Goal: Task Accomplishment & Management: Manage account settings

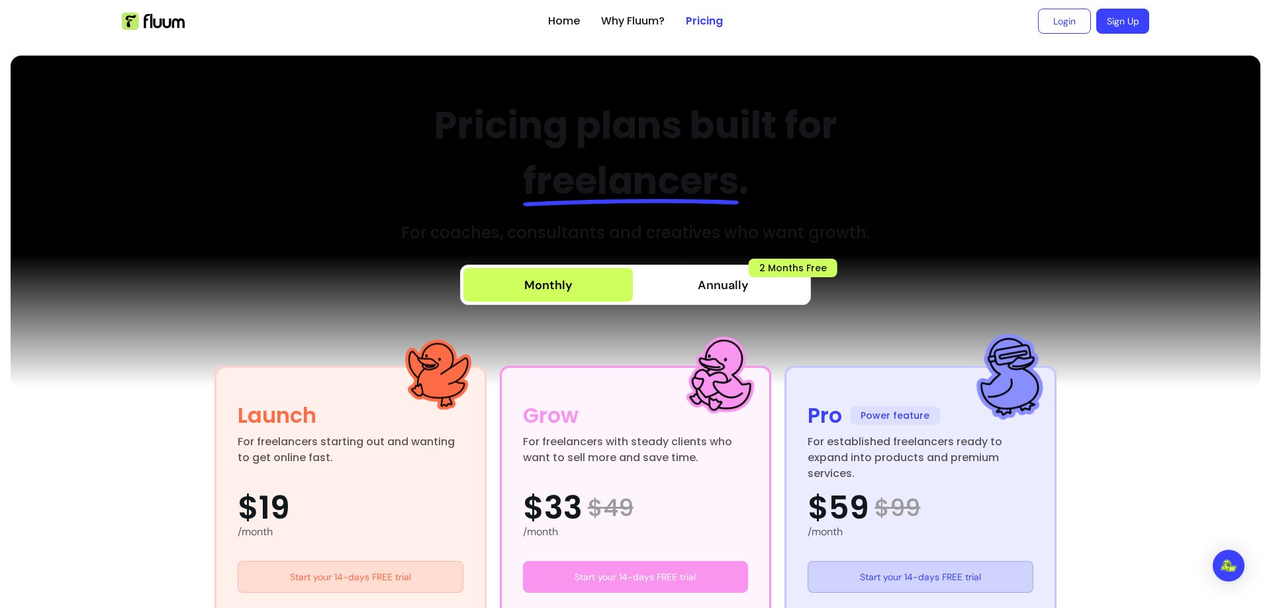
scroll to position [463, 0]
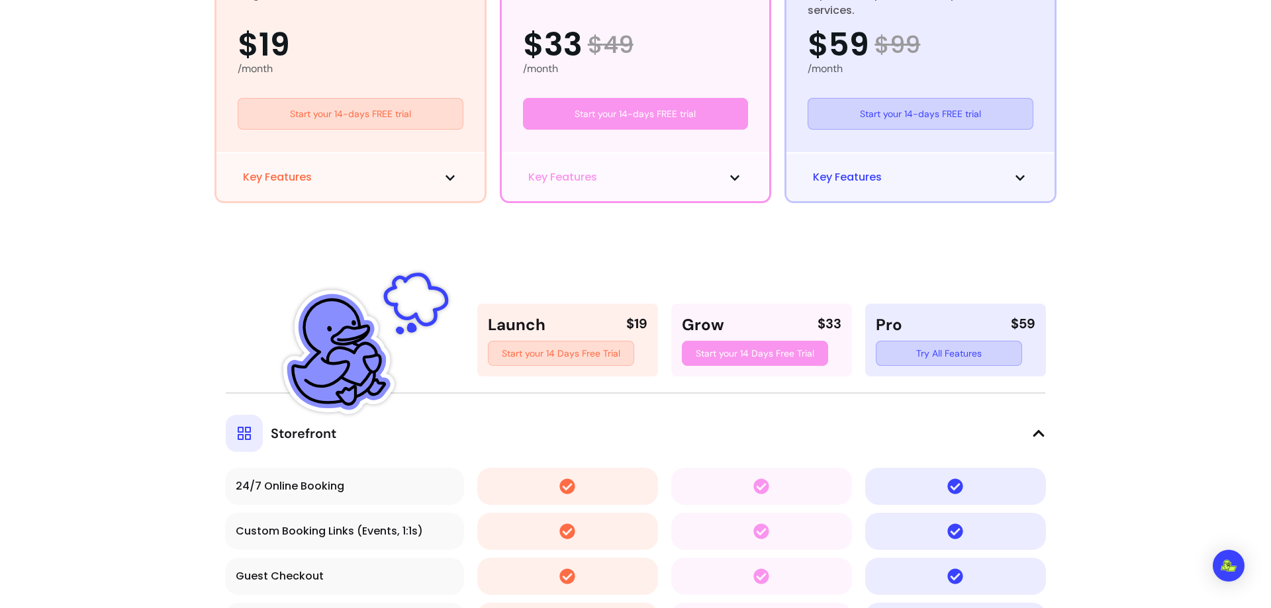
click at [953, 177] on button "Key Features" at bounding box center [920, 177] width 215 height 16
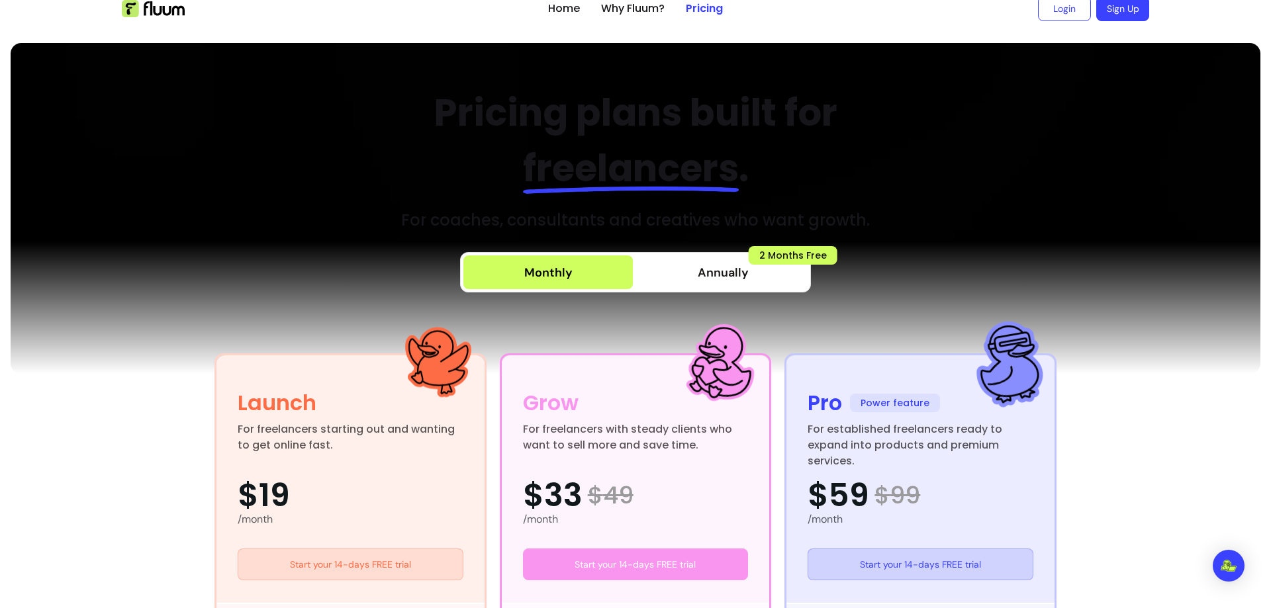
scroll to position [0, 0]
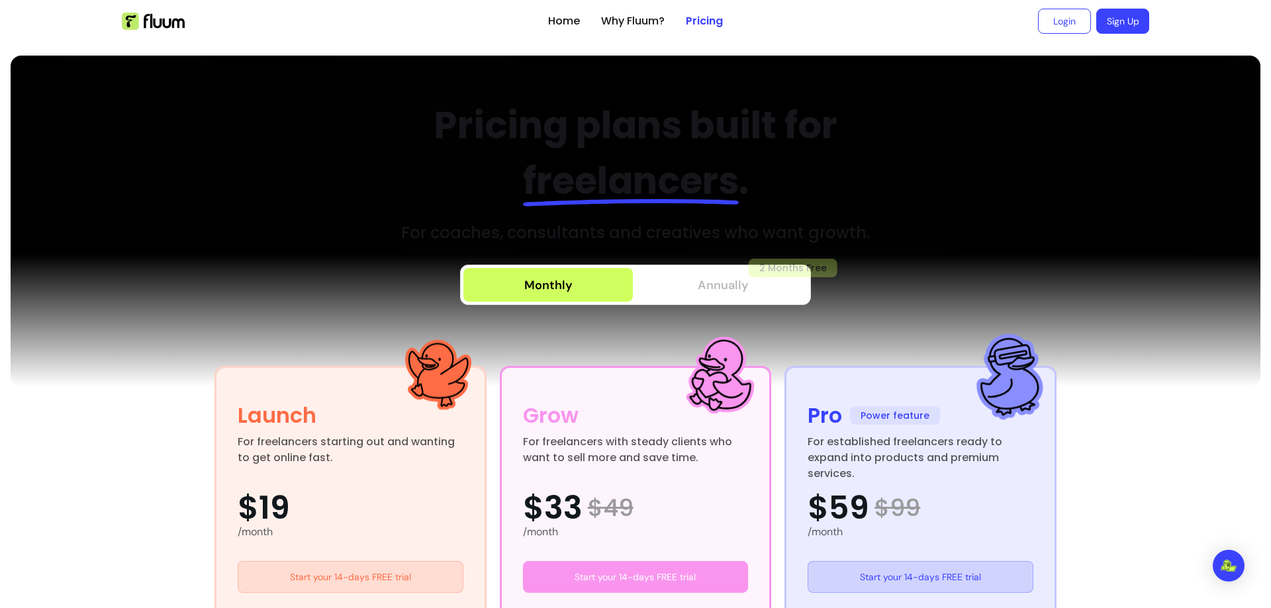
click at [735, 291] on span "Annually" at bounding box center [723, 285] width 51 height 19
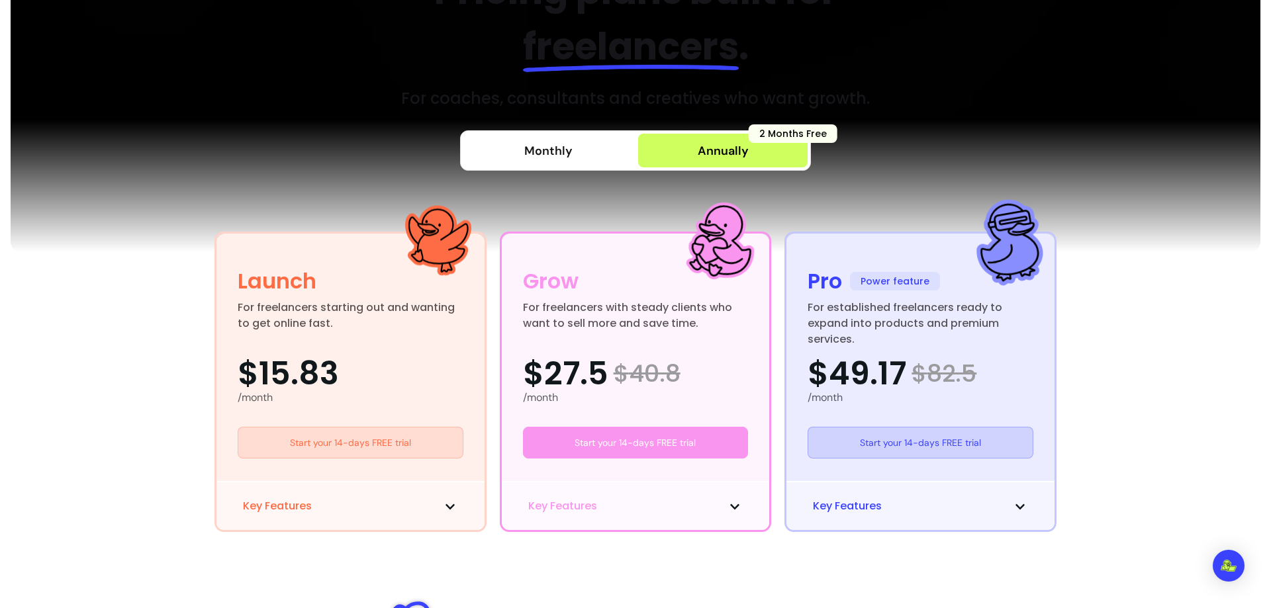
scroll to position [132, 0]
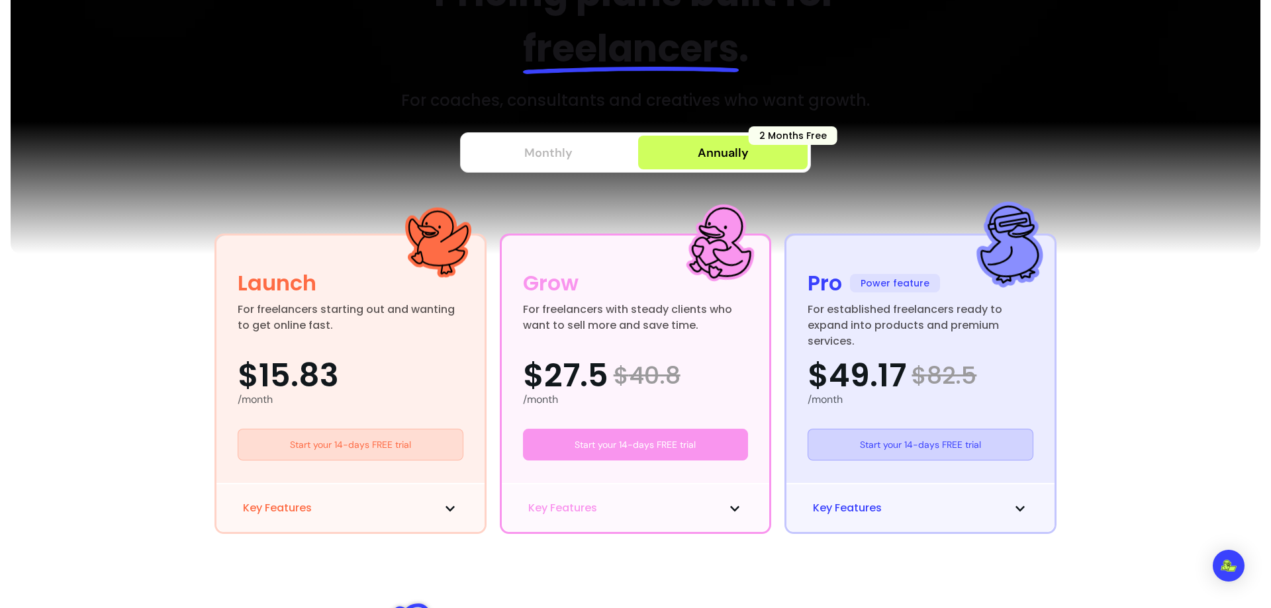
click at [545, 152] on div "Monthly" at bounding box center [548, 153] width 48 height 19
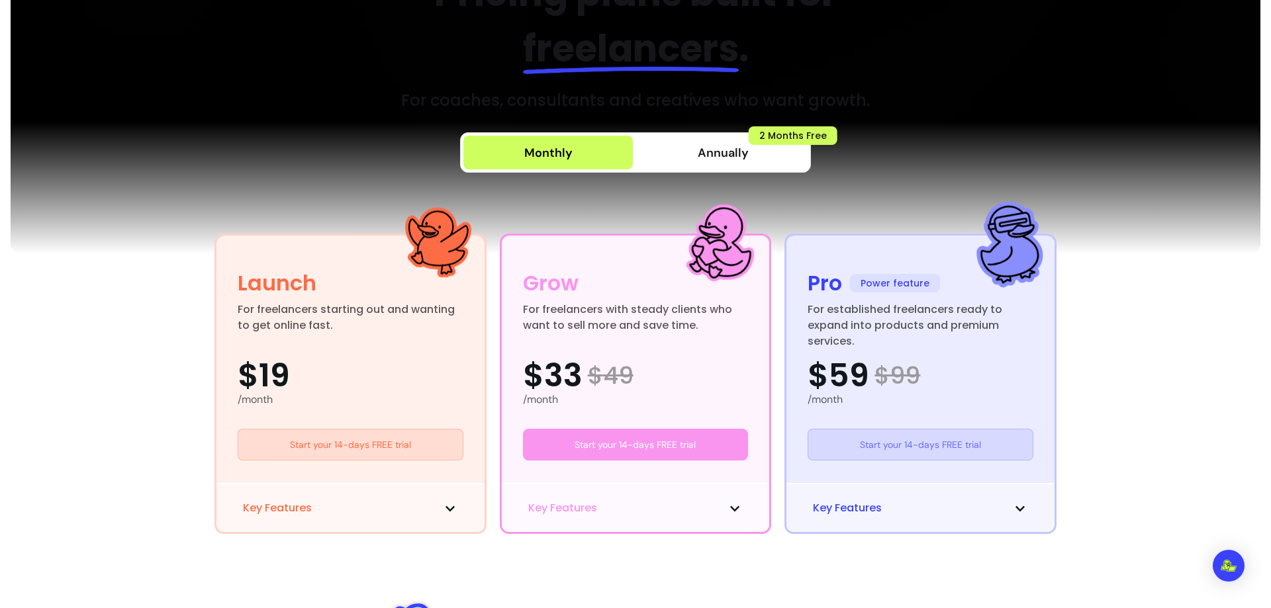
click at [898, 440] on link "Start your 14-days FREE trial" at bounding box center [921, 445] width 226 height 32
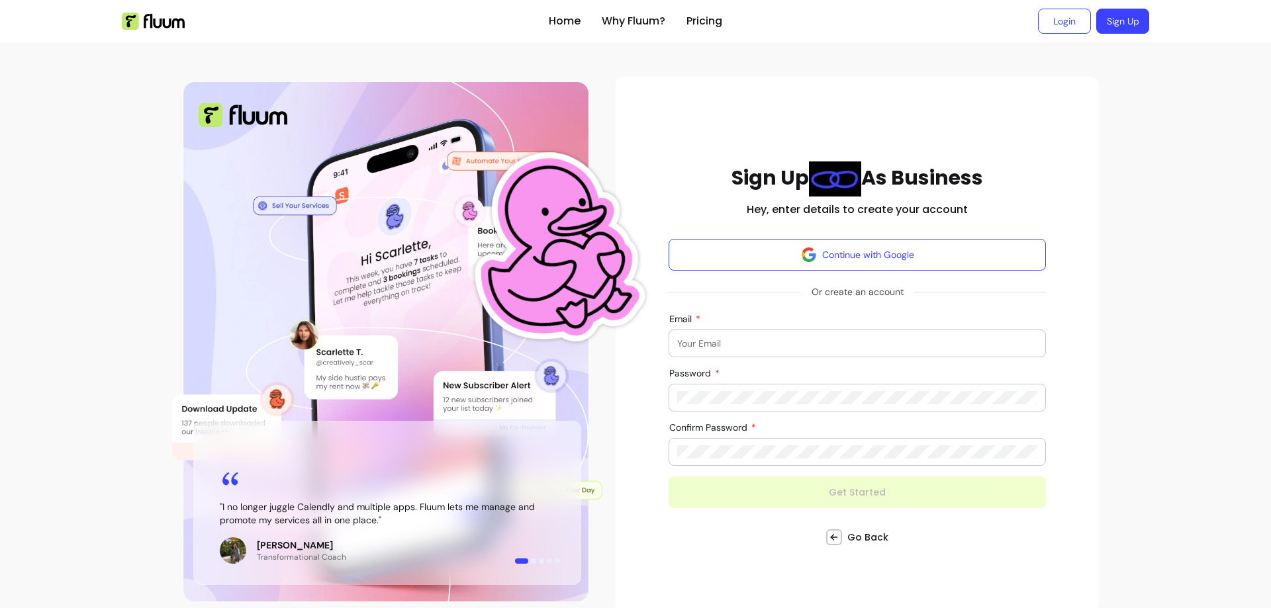
click at [730, 350] on div at bounding box center [857, 343] width 360 height 26
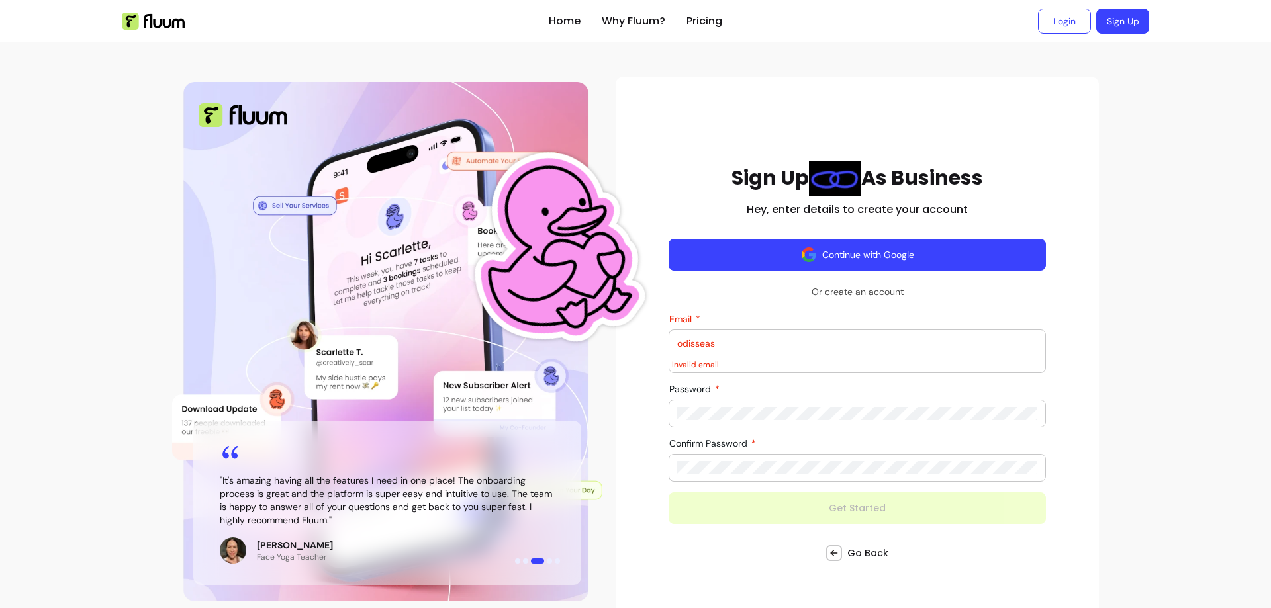
type input "odisseas"
click at [1026, 247] on button "Continue with Google" at bounding box center [858, 254] width 366 height 31
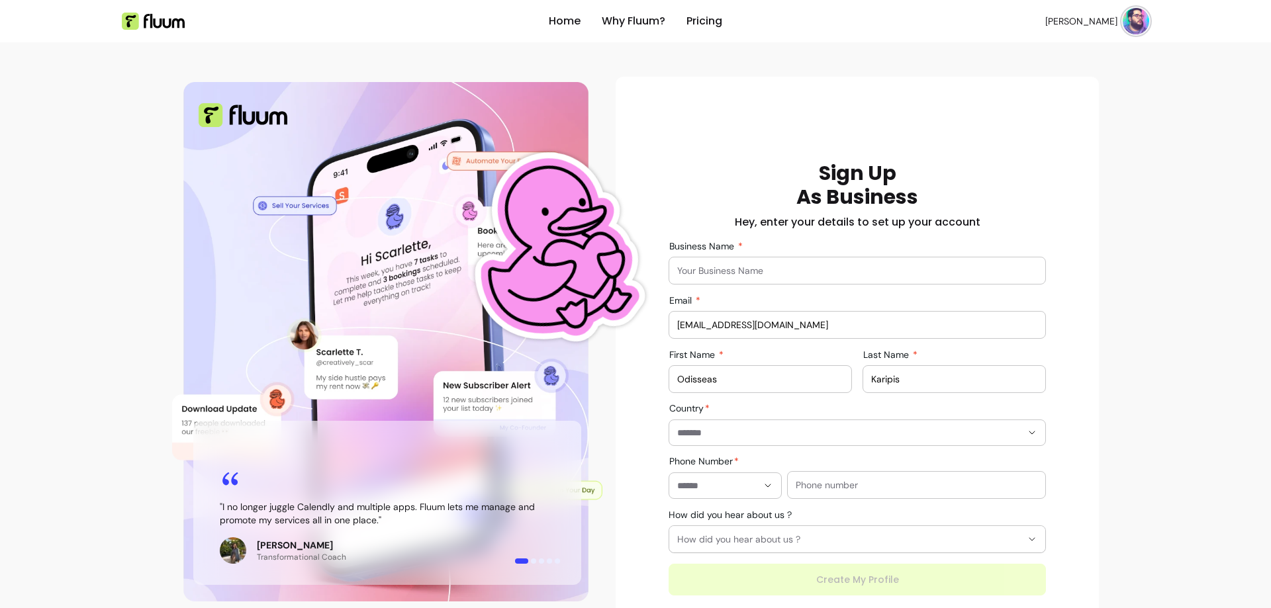
click at [786, 275] on input "Business Name" at bounding box center [857, 270] width 360 height 13
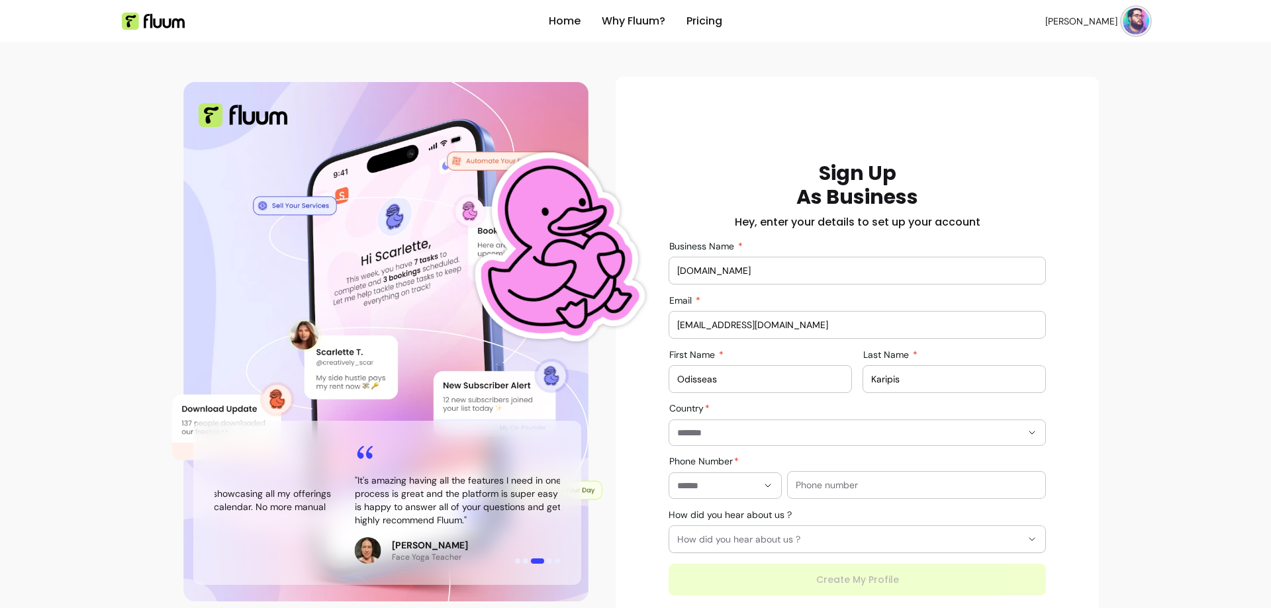
type input "[DOMAIN_NAME]"
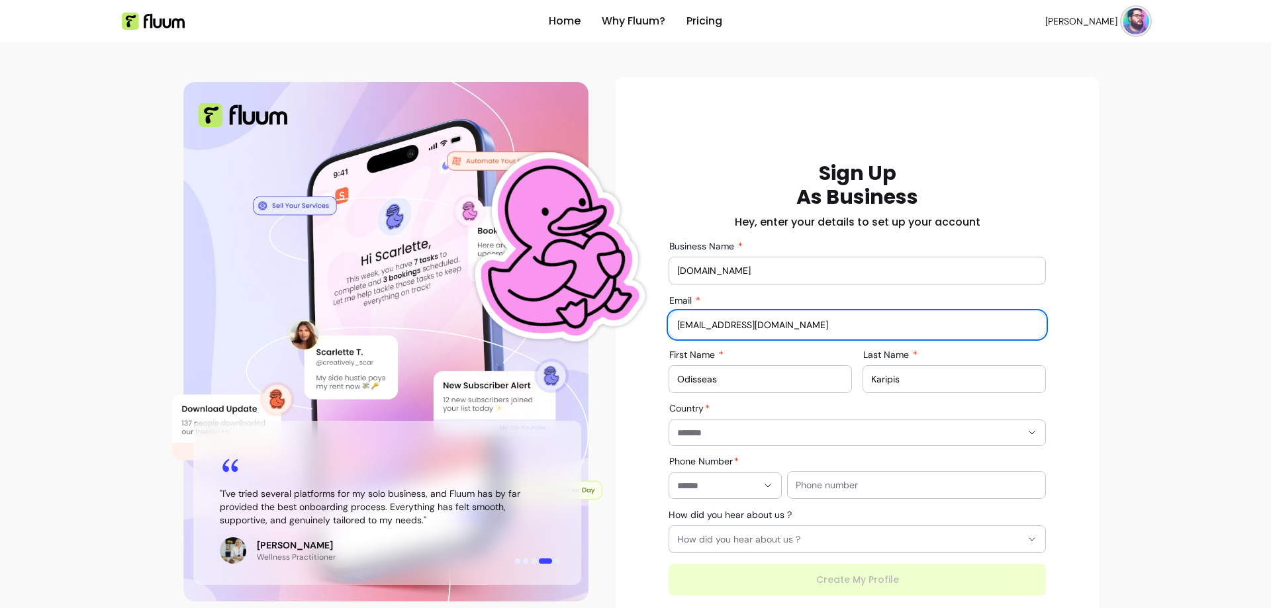
type input "[EMAIL_ADDRESS][DOMAIN_NAME]"
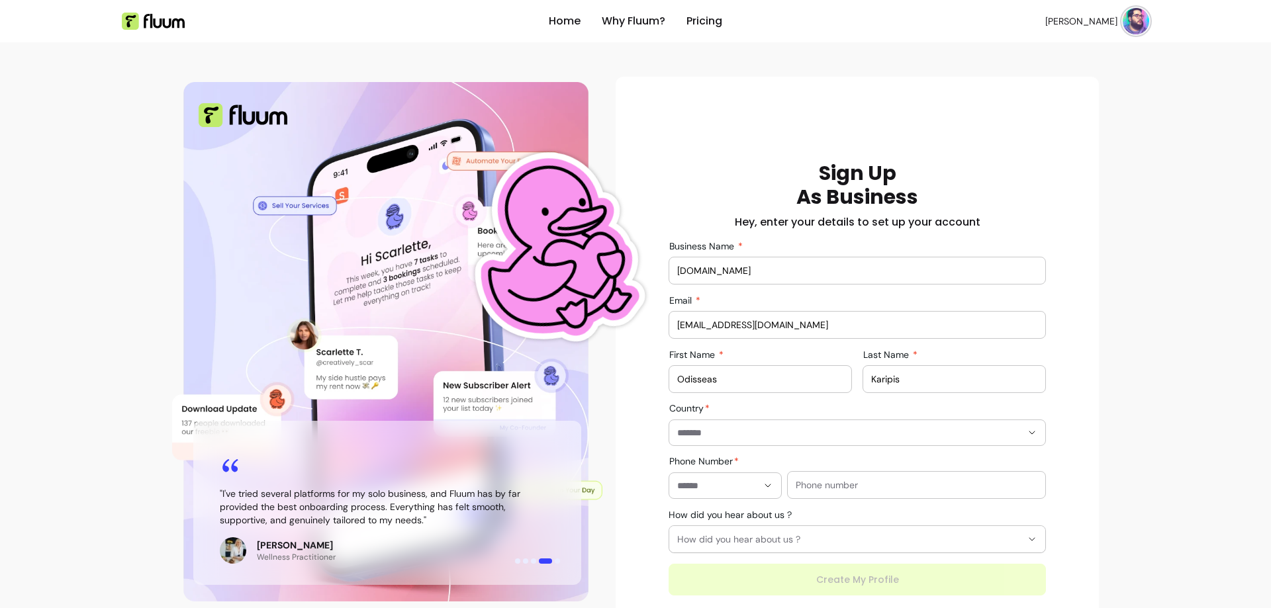
click at [735, 440] on div at bounding box center [857, 432] width 360 height 25
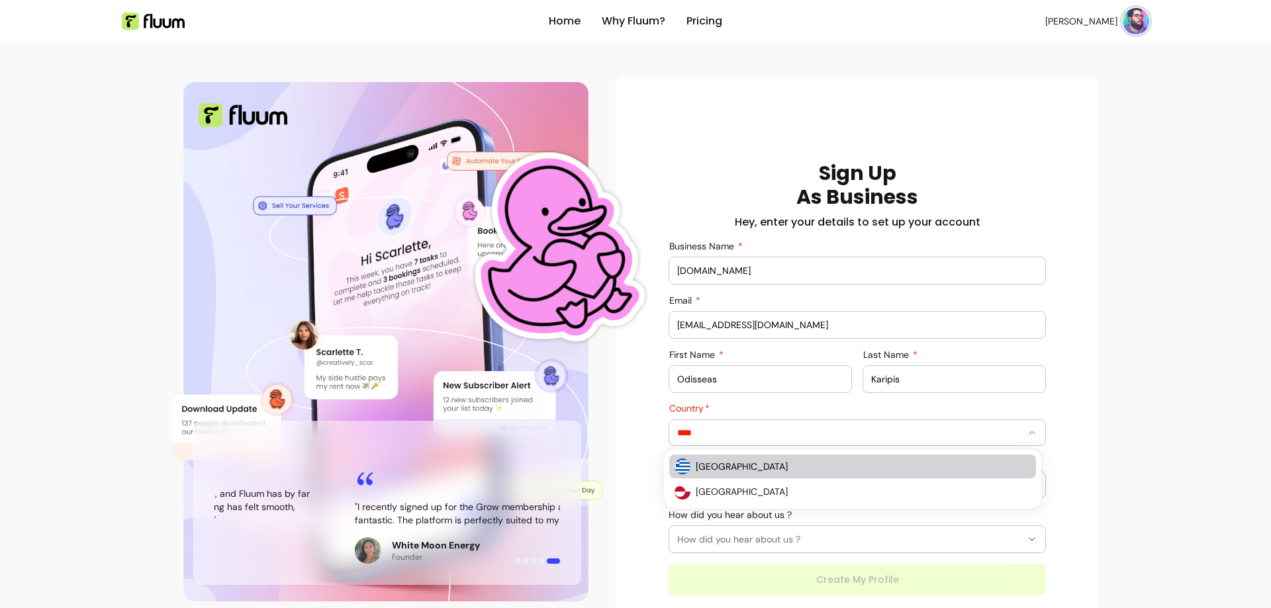
click at [716, 464] on span "[GEOGRAPHIC_DATA]" at bounding box center [857, 466] width 322 height 13
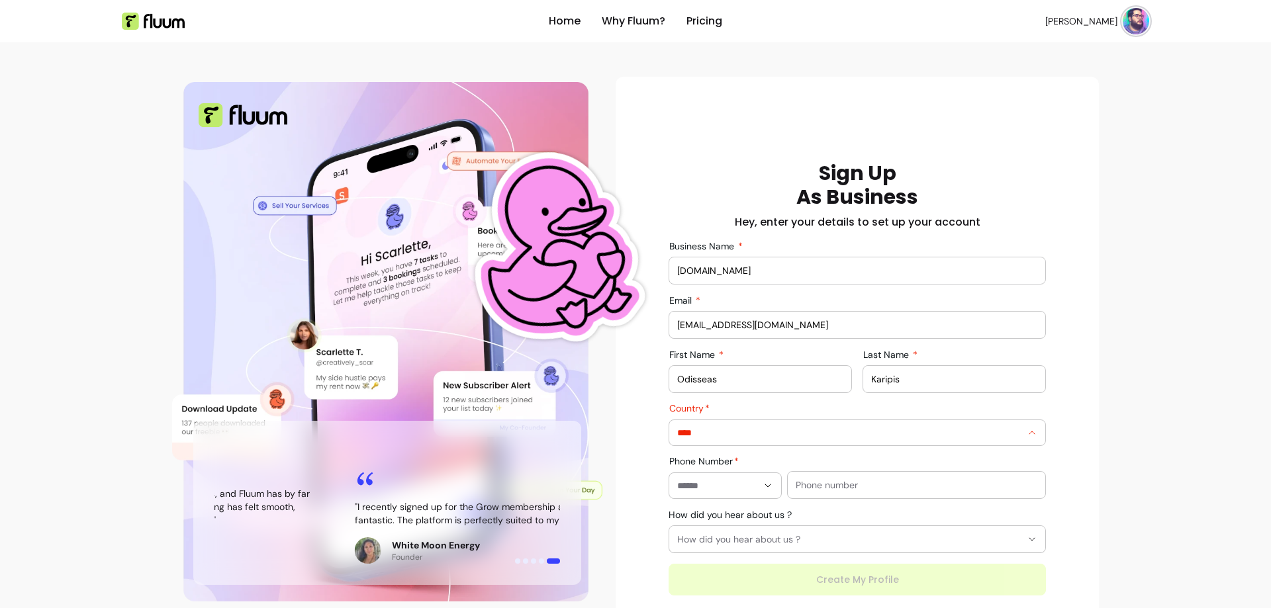
type input "******"
type input "**********"
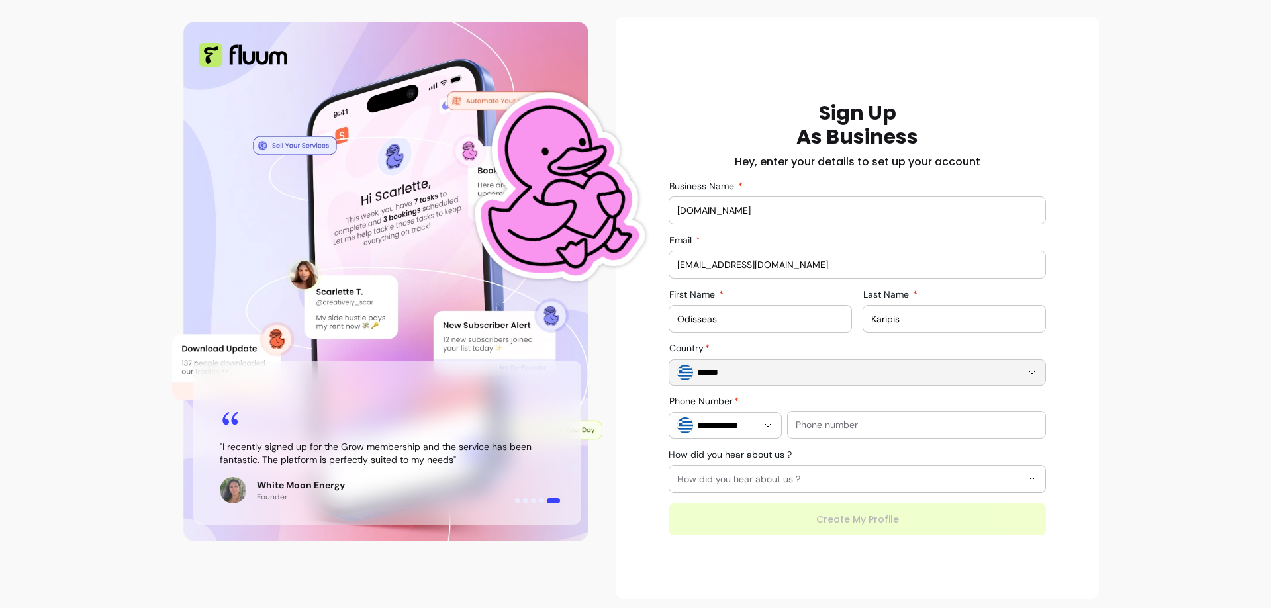
scroll to position [64, 0]
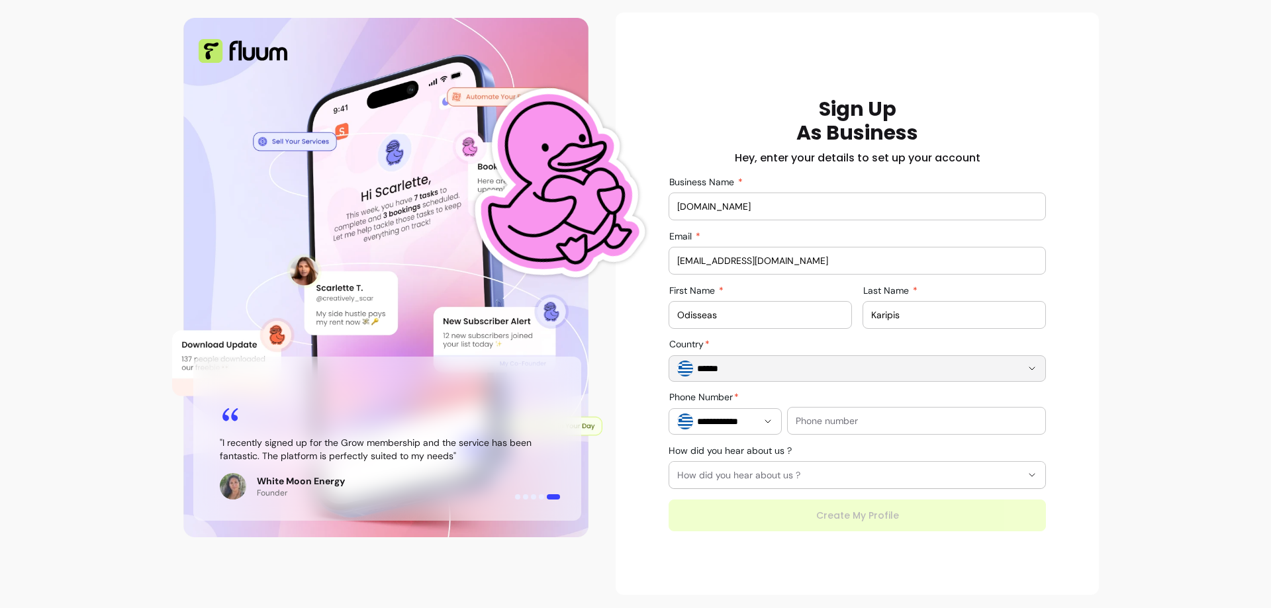
type input "******"
click at [1163, 310] on div "Home Why Fluum? Pricing [PERSON_NAME] open navigation menu " I no longer juggle…" at bounding box center [635, 272] width 1271 height 673
click at [921, 420] on input "text" at bounding box center [917, 420] width 242 height 13
type input "6946419388"
type input "**********"
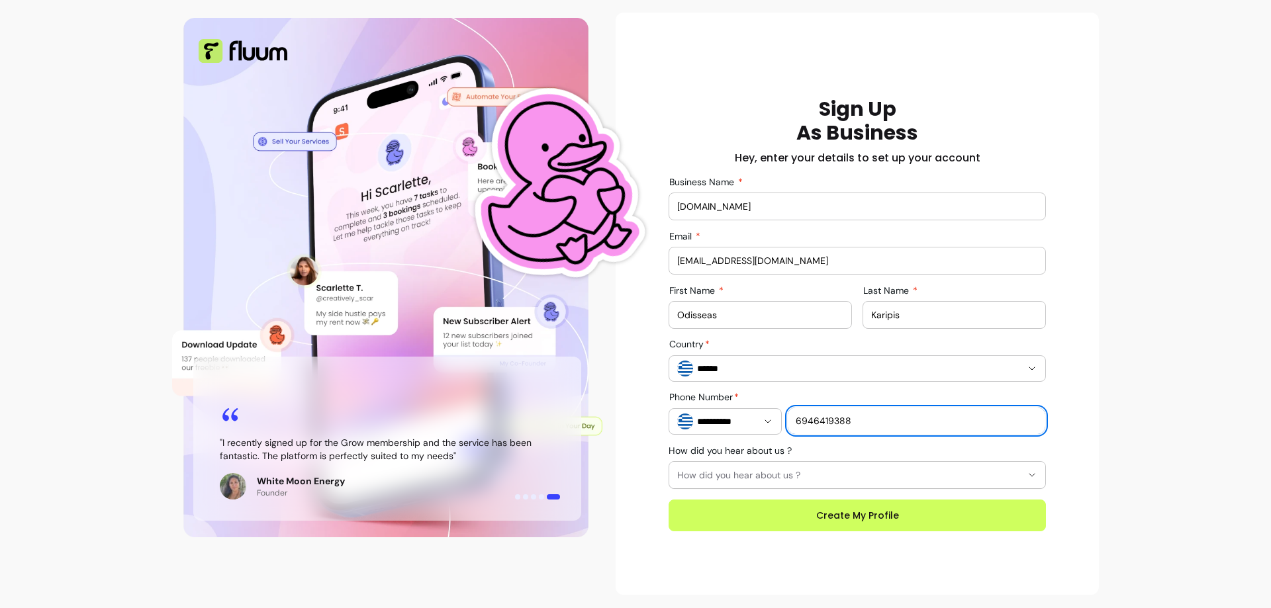
click at [780, 472] on span "How did you hear about us ?" at bounding box center [849, 475] width 344 height 13
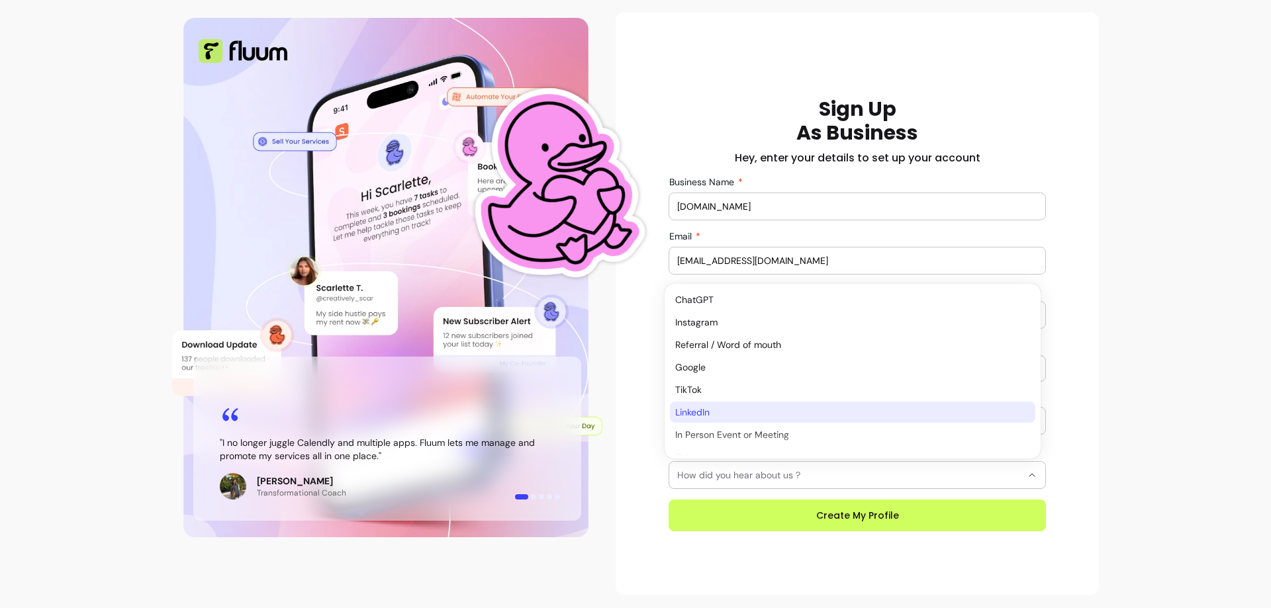
click at [780, 409] on span "LinkedIn" at bounding box center [846, 412] width 342 height 13
select select "********"
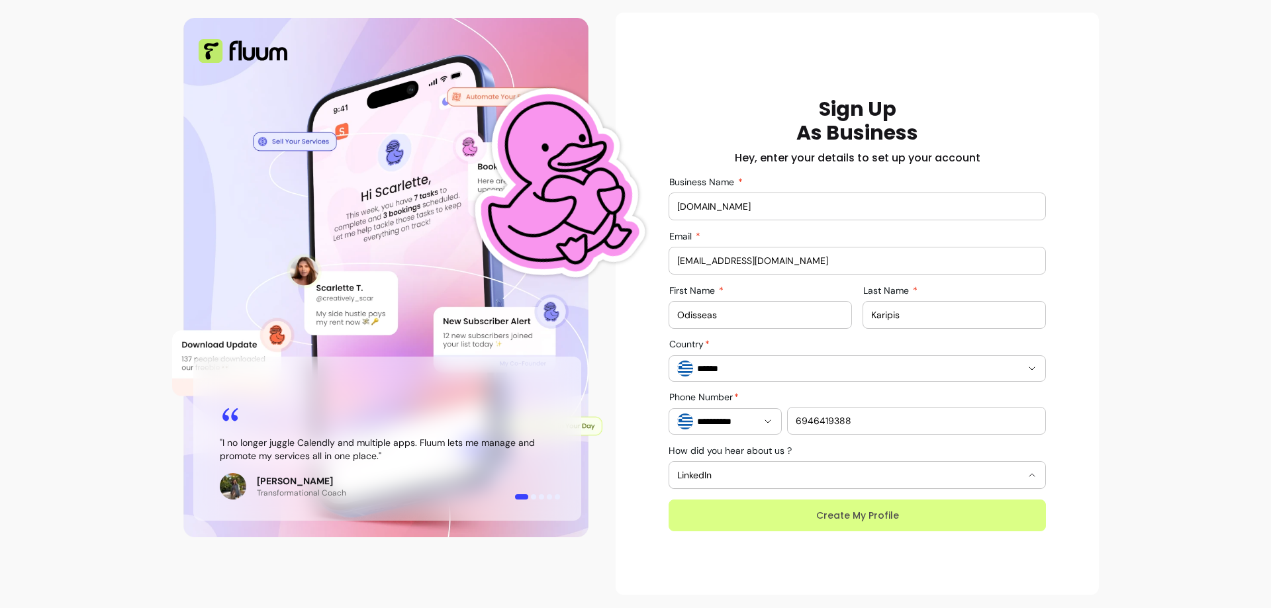
click at [940, 509] on button "Create My Profile" at bounding box center [857, 516] width 377 height 32
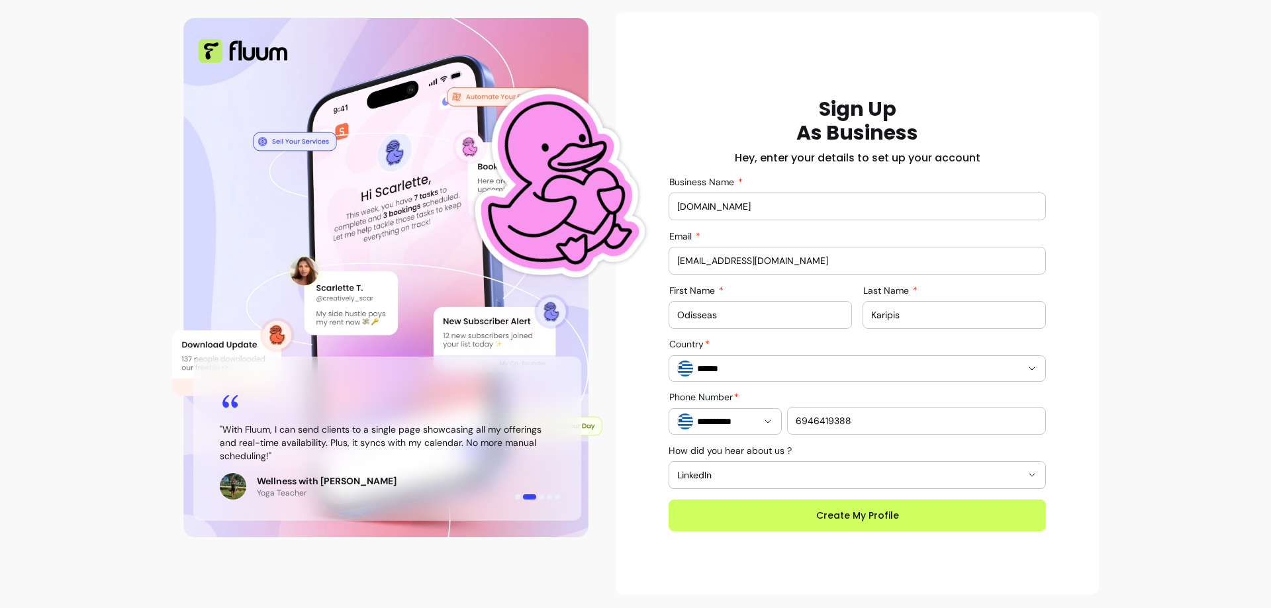
type input "[EMAIL_ADDRESS][DOMAIN_NAME]"
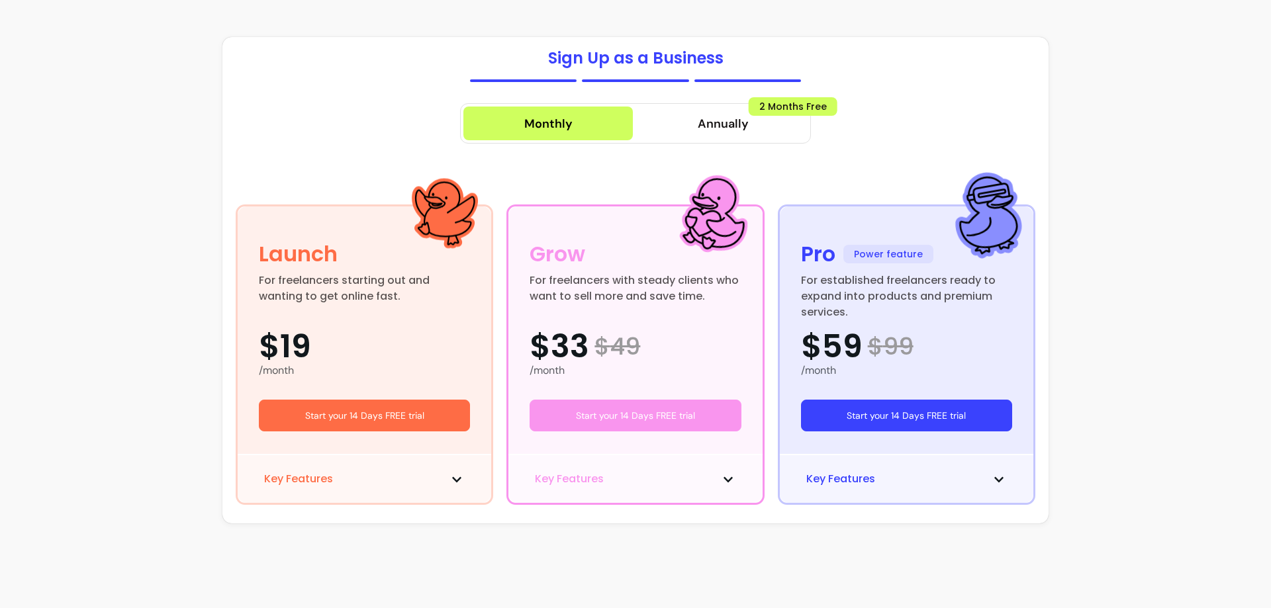
scroll to position [37, 0]
click at [916, 412] on button "Start your 14 Days FREE trial" at bounding box center [906, 416] width 211 height 32
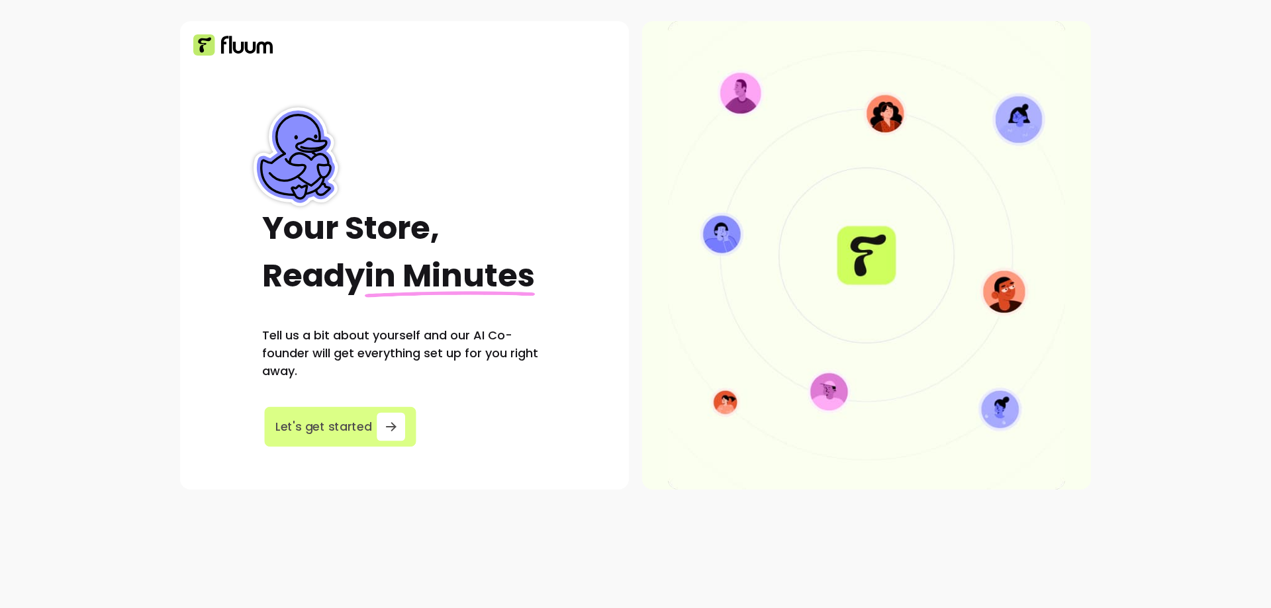
click at [385, 424] on icon "button" at bounding box center [390, 427] width 15 height 15
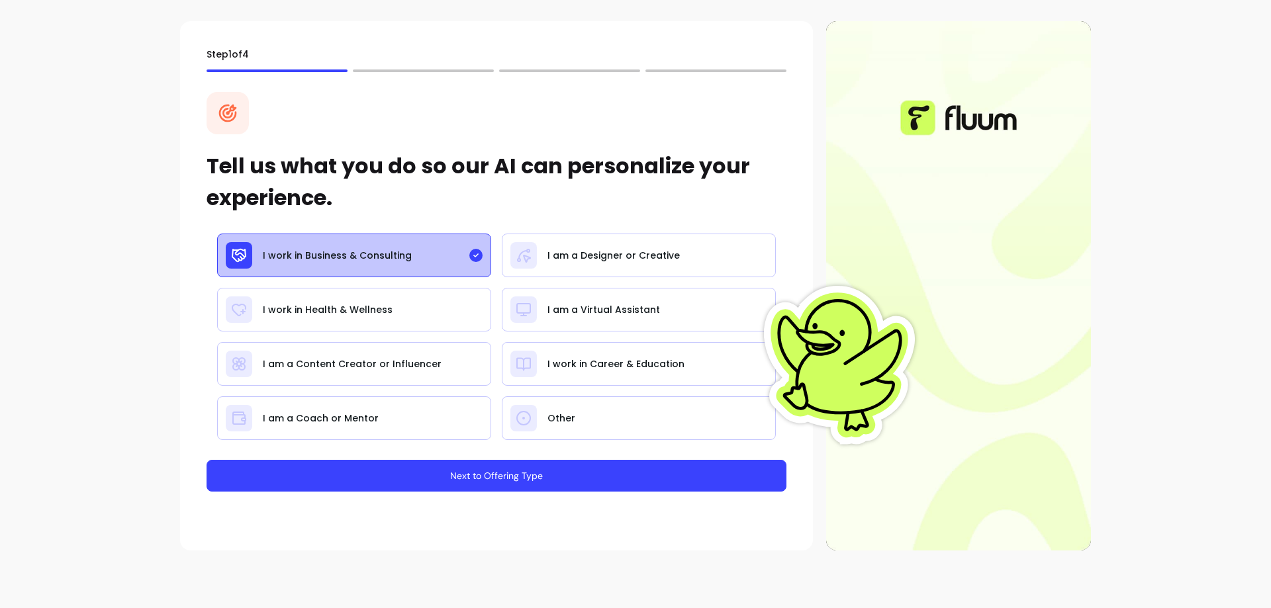
click at [581, 473] on button "Next to Offering Type" at bounding box center [497, 476] width 580 height 32
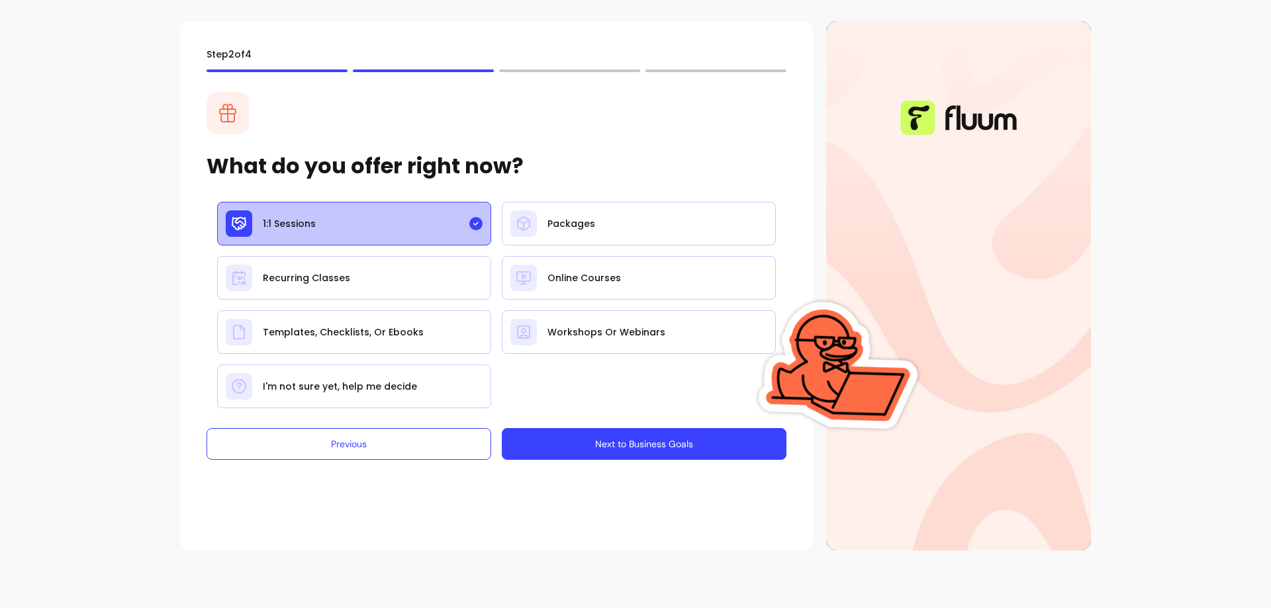
click at [521, 440] on button "Next to Business Goals" at bounding box center [644, 444] width 285 height 32
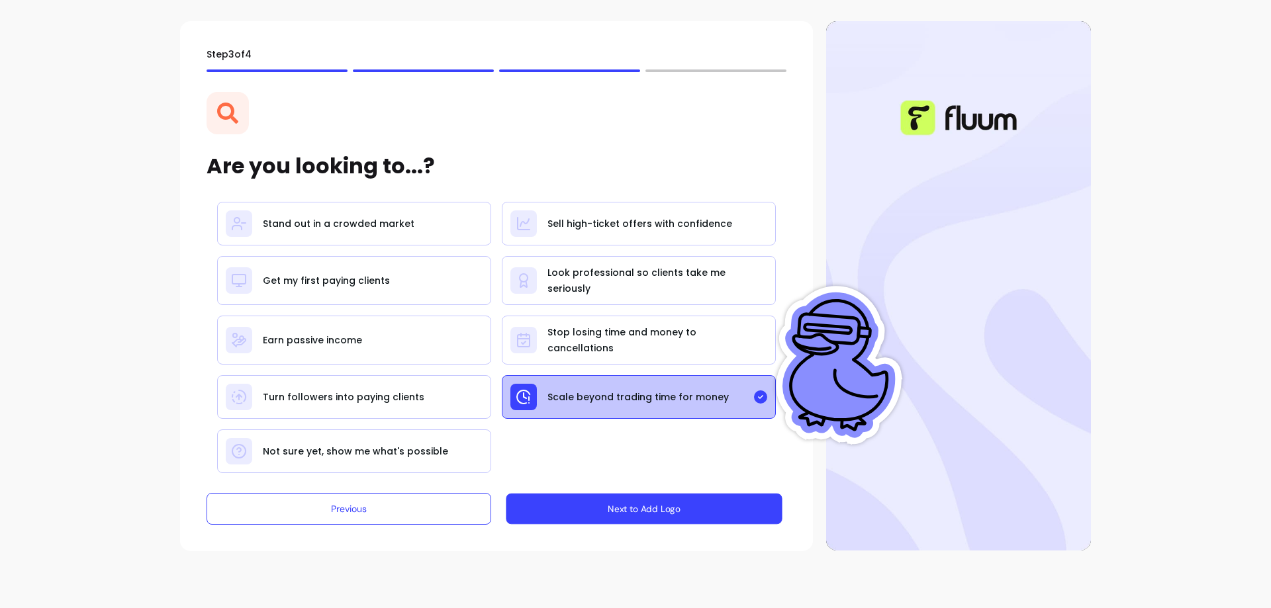
click at [575, 505] on button "Next to Add Logo" at bounding box center [644, 509] width 276 height 31
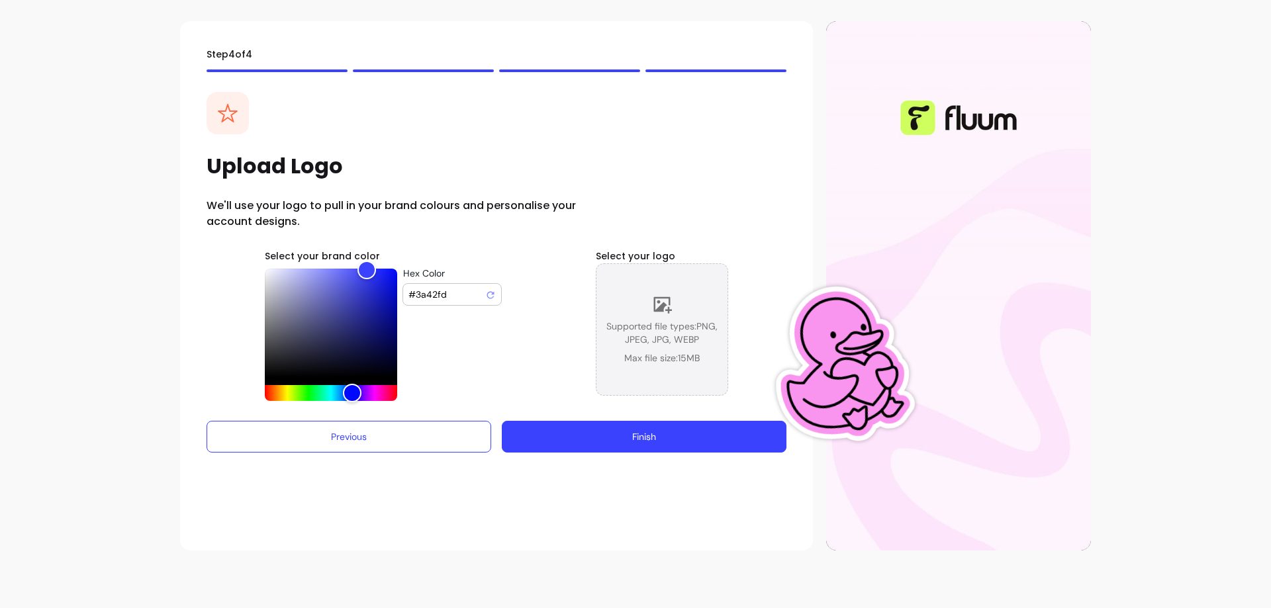
click at [664, 324] on span "Supported file types: PNG, JPEG, JPG, WEBP" at bounding box center [661, 333] width 131 height 26
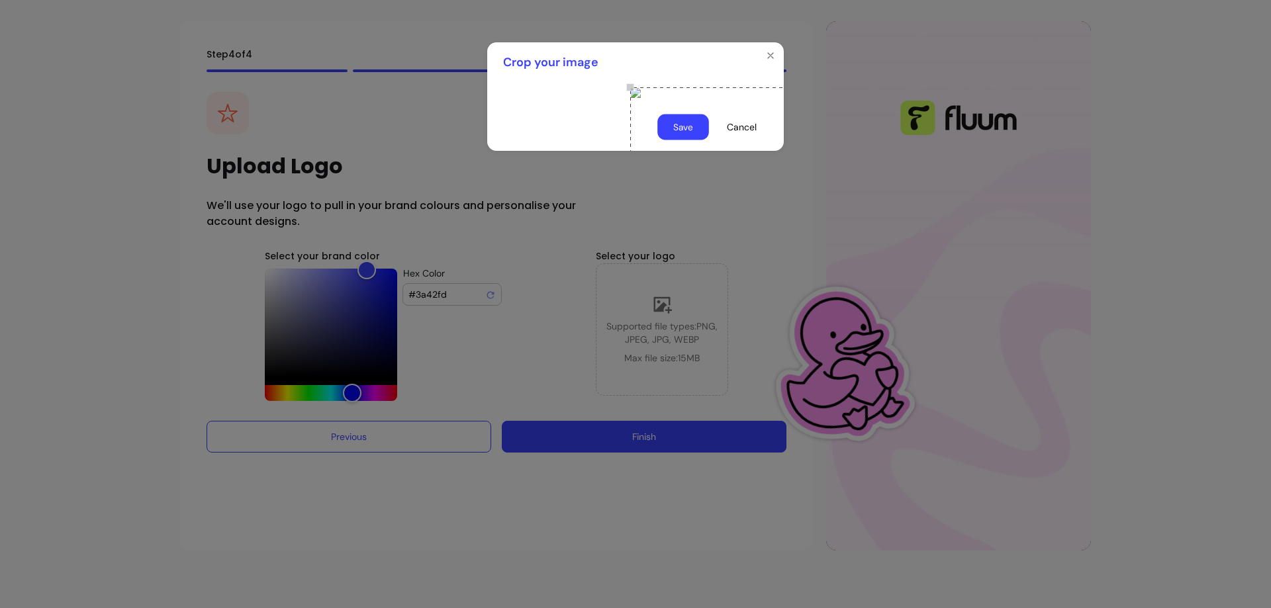
click at [689, 140] on button "Save" at bounding box center [683, 128] width 52 height 26
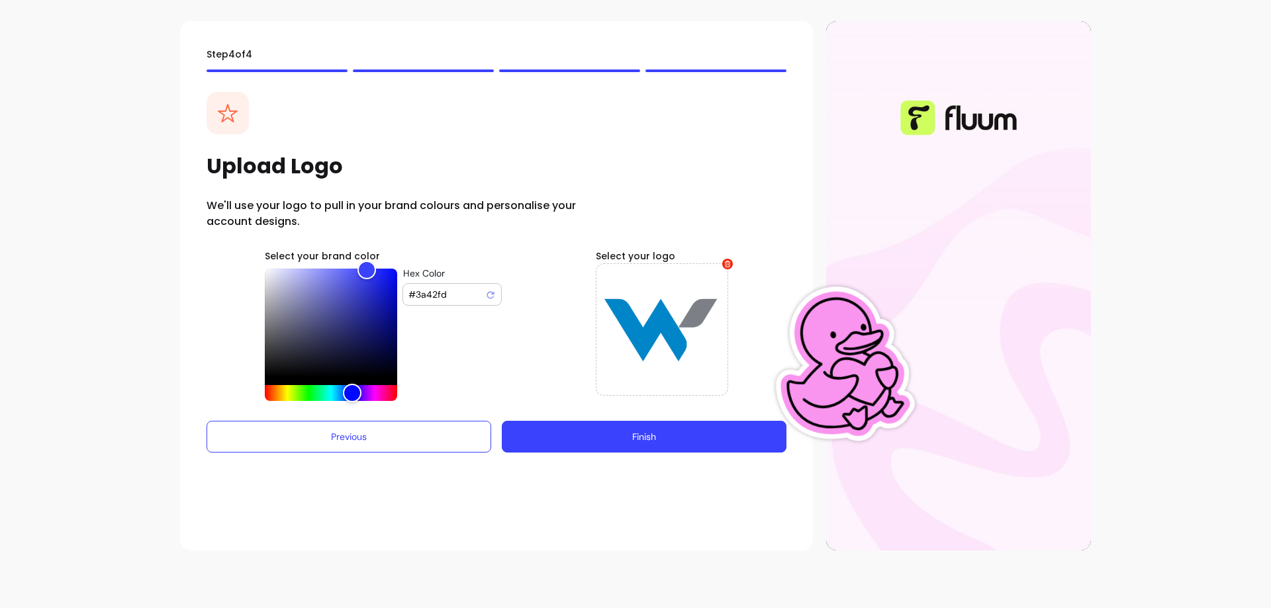
click at [426, 295] on input "#3a42fd" at bounding box center [446, 294] width 77 height 13
paste input "Hex Color"
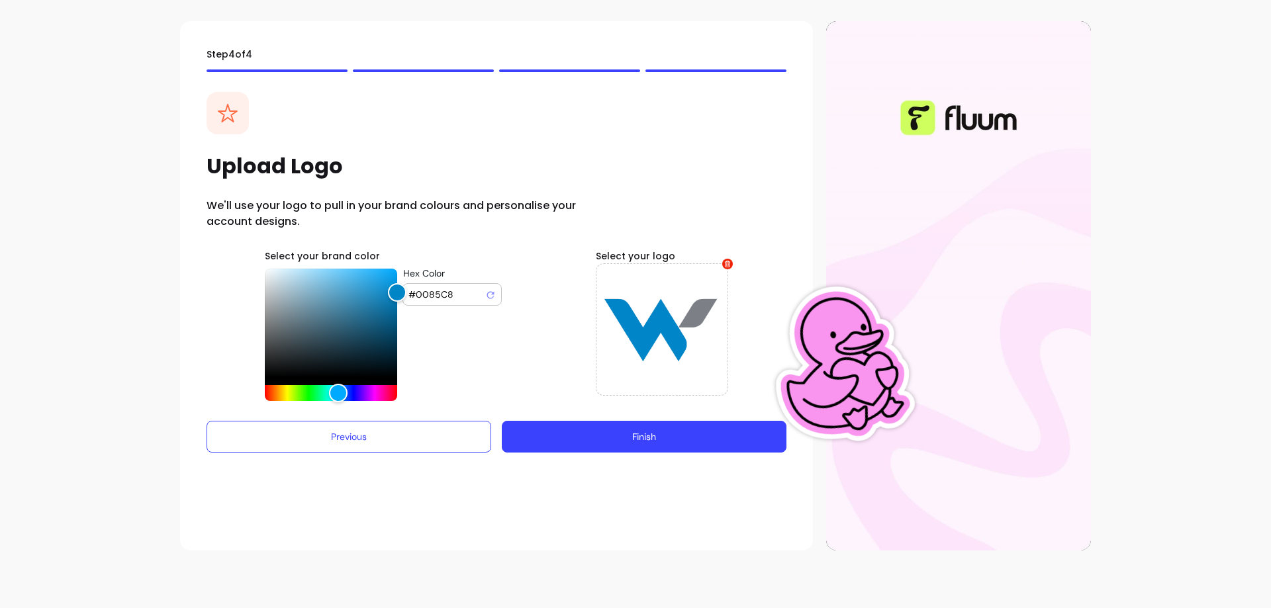
type input "#0085C8"
click at [711, 430] on button "Finish" at bounding box center [644, 437] width 285 height 32
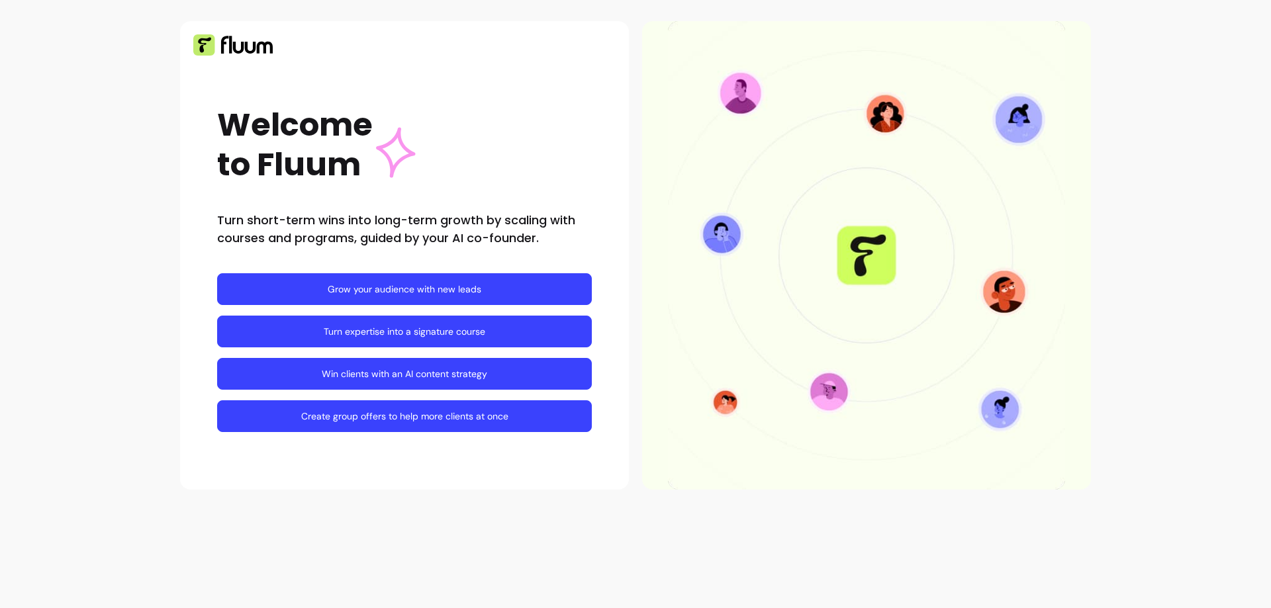
click at [510, 276] on link "Grow your audience with new leads" at bounding box center [404, 289] width 375 height 32
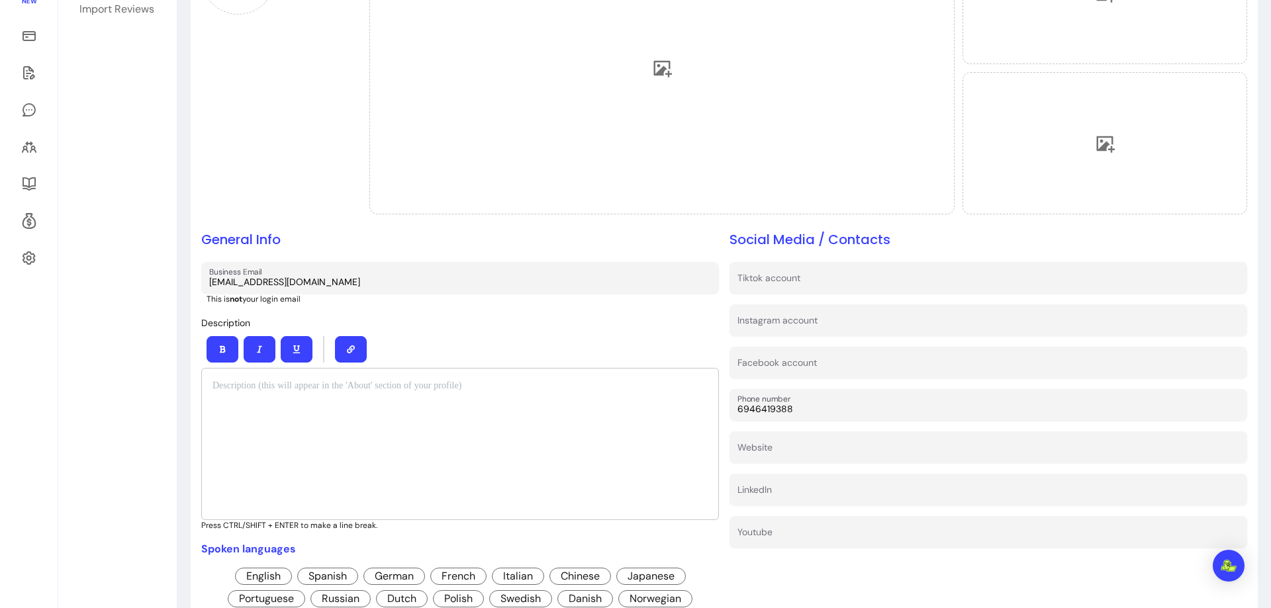
scroll to position [265, 0]
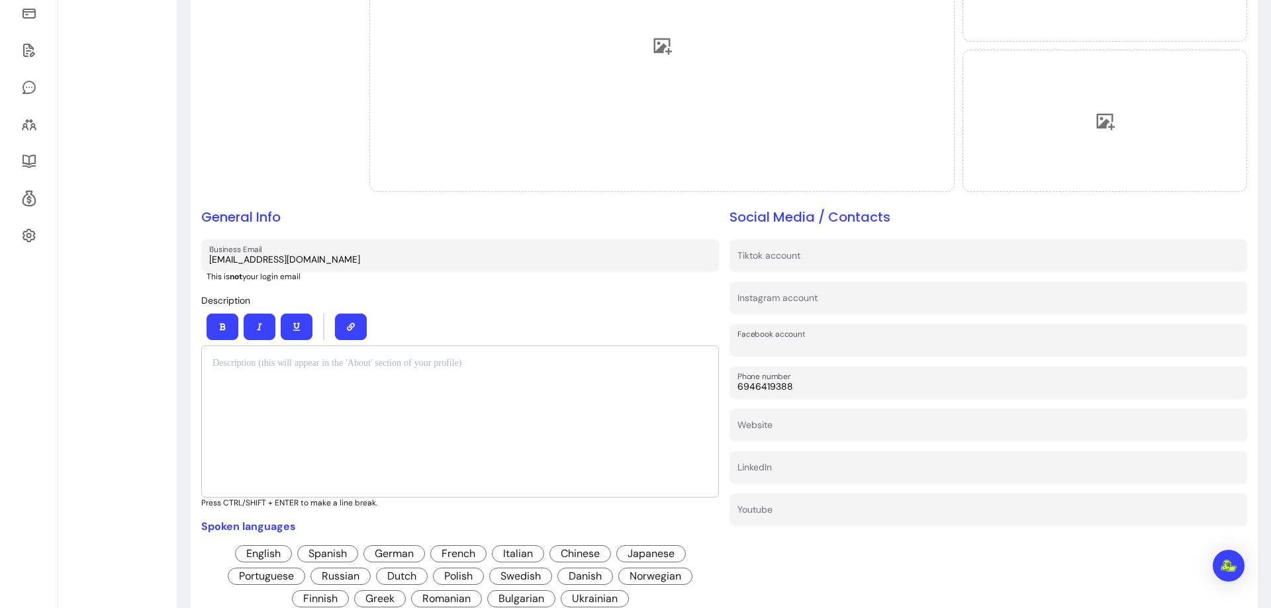
click at [810, 342] on input "Facebook account" at bounding box center [988, 344] width 502 height 13
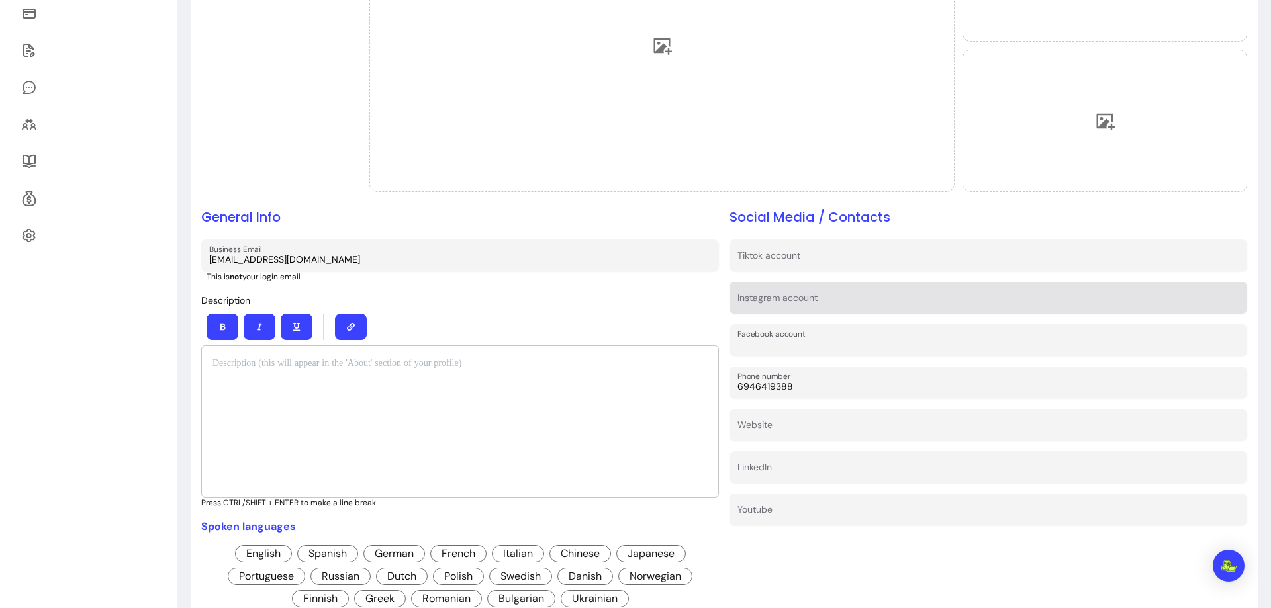
click at [809, 304] on input "Instagram account" at bounding box center [988, 301] width 502 height 13
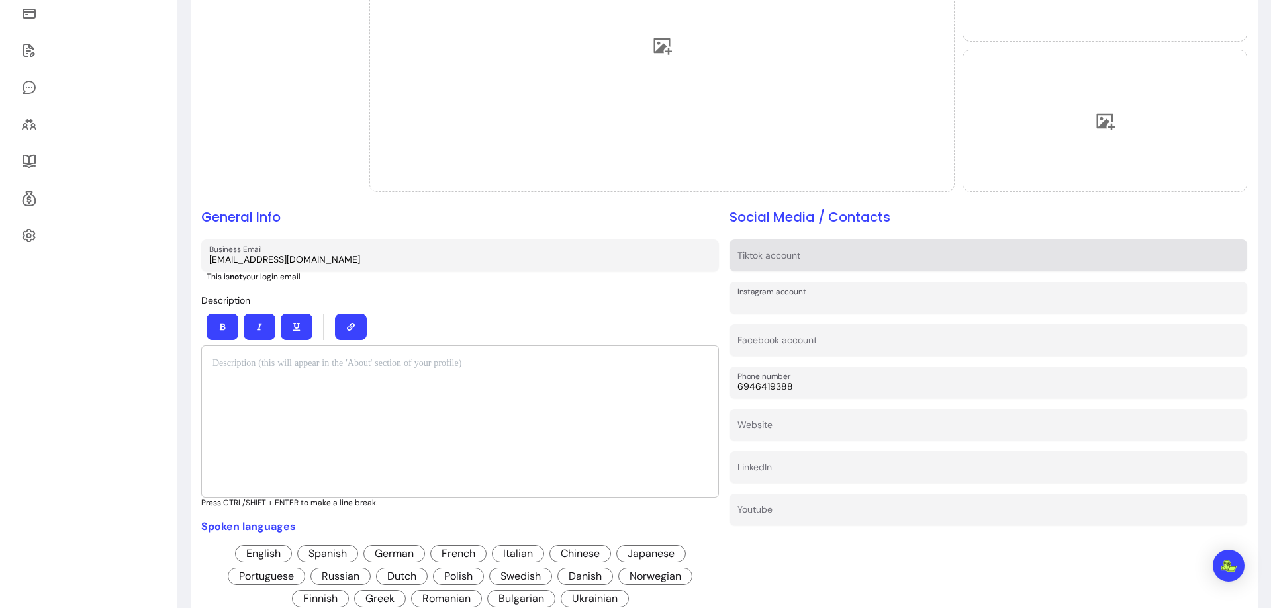
click at [800, 256] on input "Tiktok account" at bounding box center [988, 259] width 502 height 13
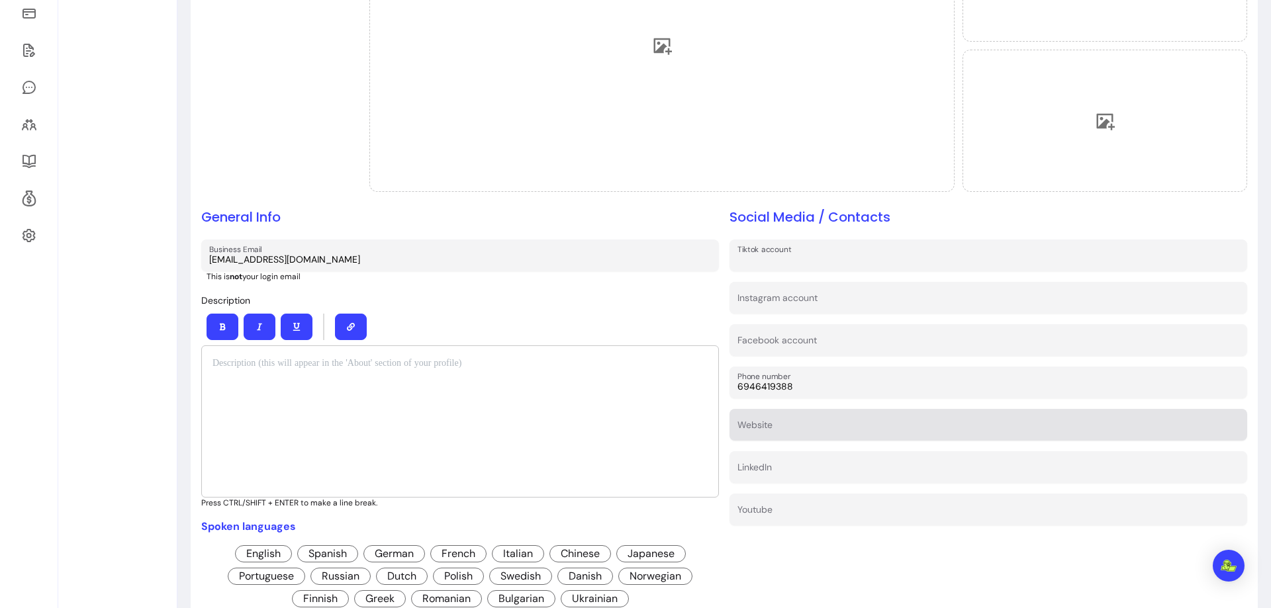
click at [793, 416] on div at bounding box center [988, 425] width 502 height 24
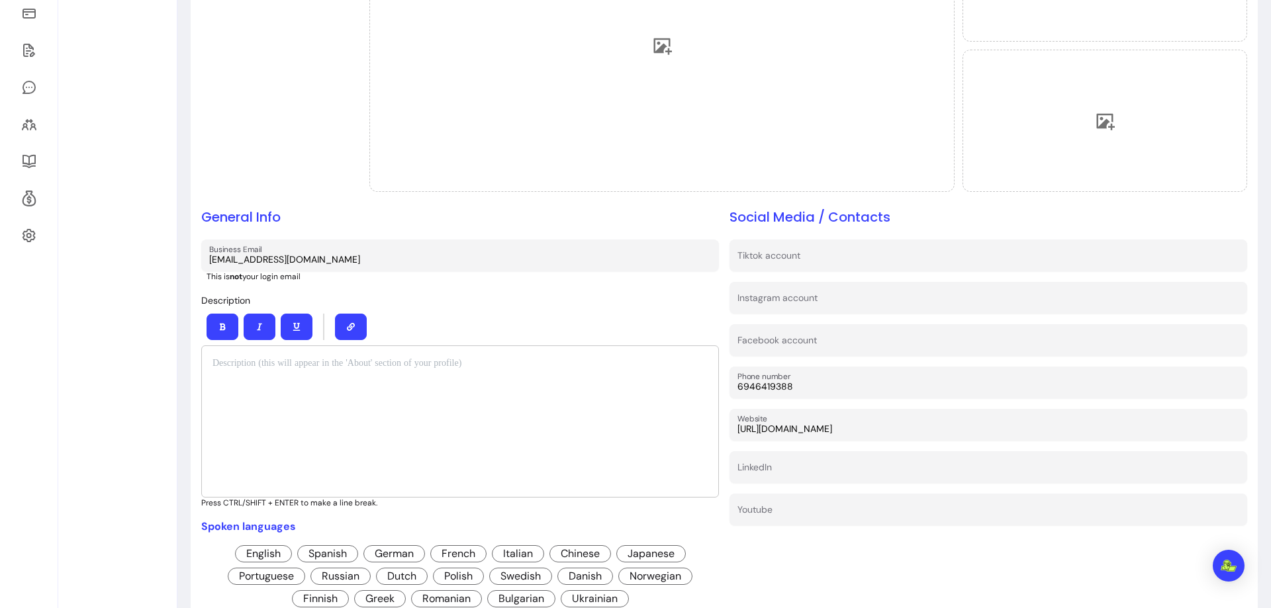
type input "https://webpartner.gr"
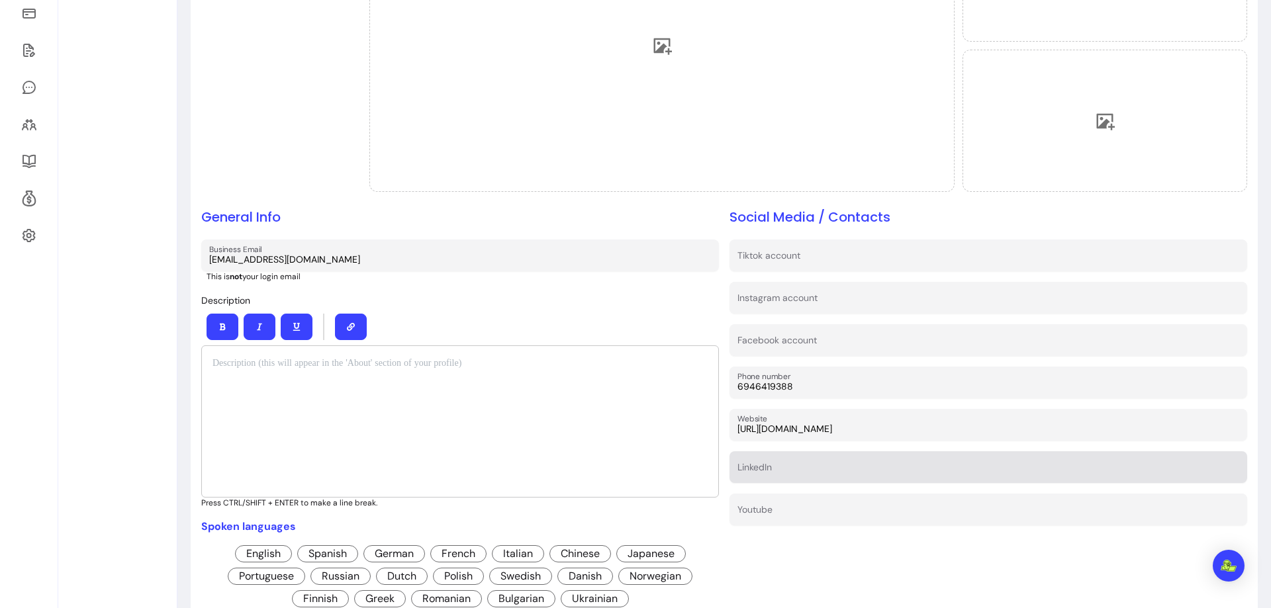
click at [784, 471] on input "LinkedIn" at bounding box center [988, 471] width 502 height 13
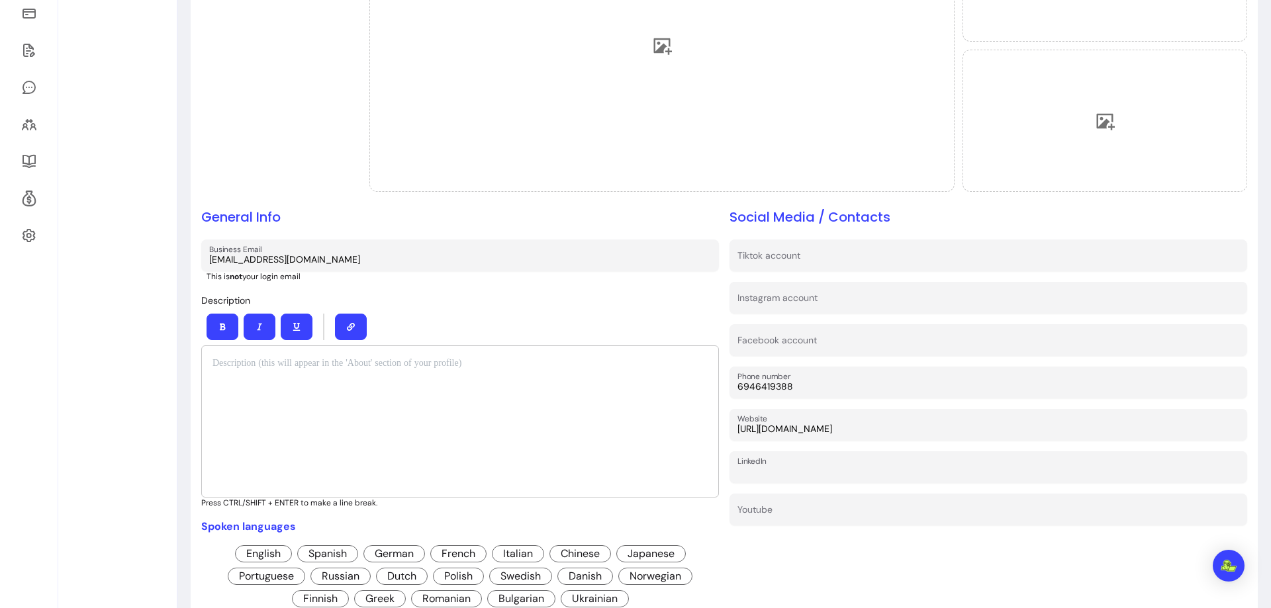
paste input "www.linkedin.com/in/odisseasmk"
type input "www.linkedin.com/in/odisseasmk"
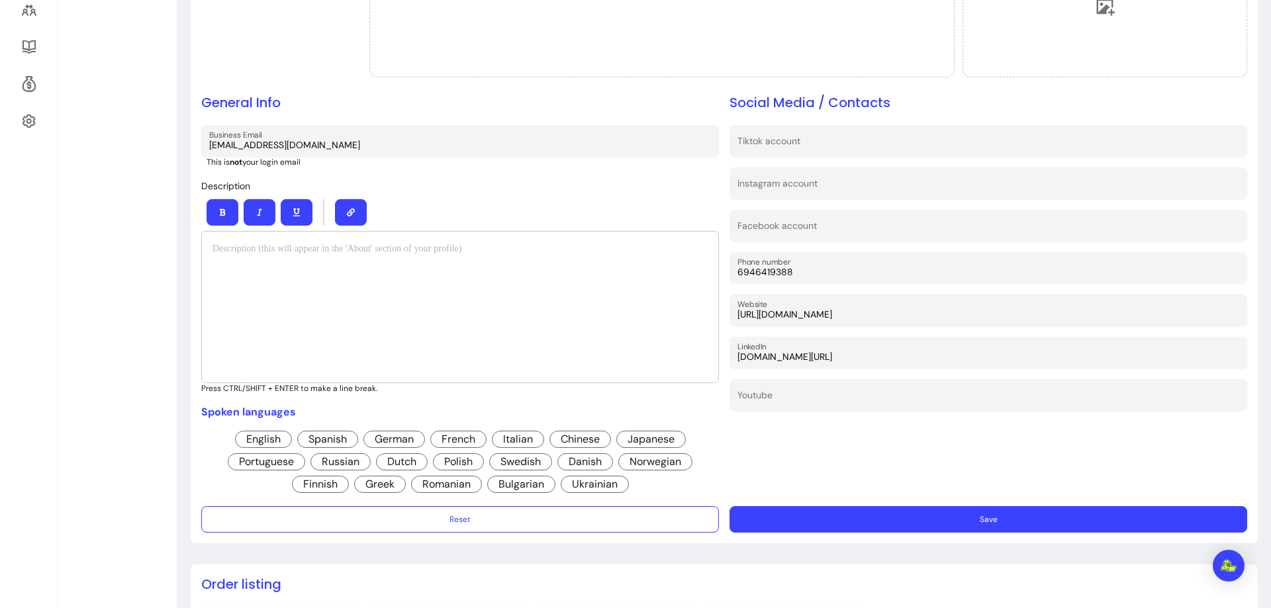
scroll to position [397, 0]
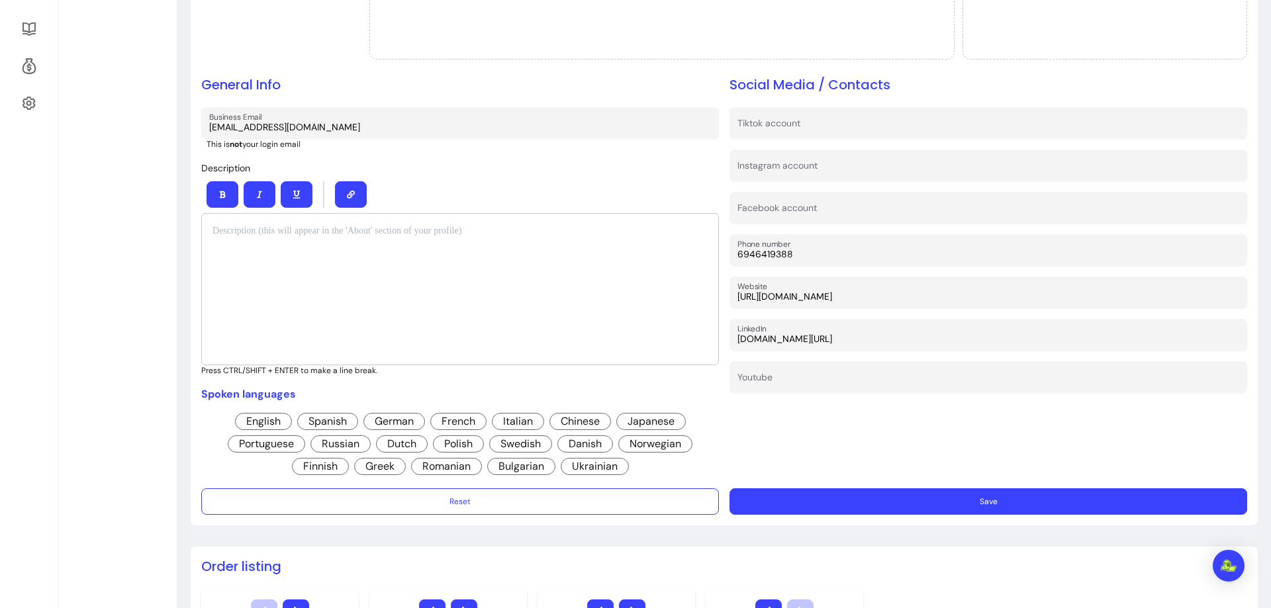
click at [256, 418] on span "English" at bounding box center [263, 421] width 57 height 17
click at [377, 466] on span "Greek" at bounding box center [380, 466] width 52 height 17
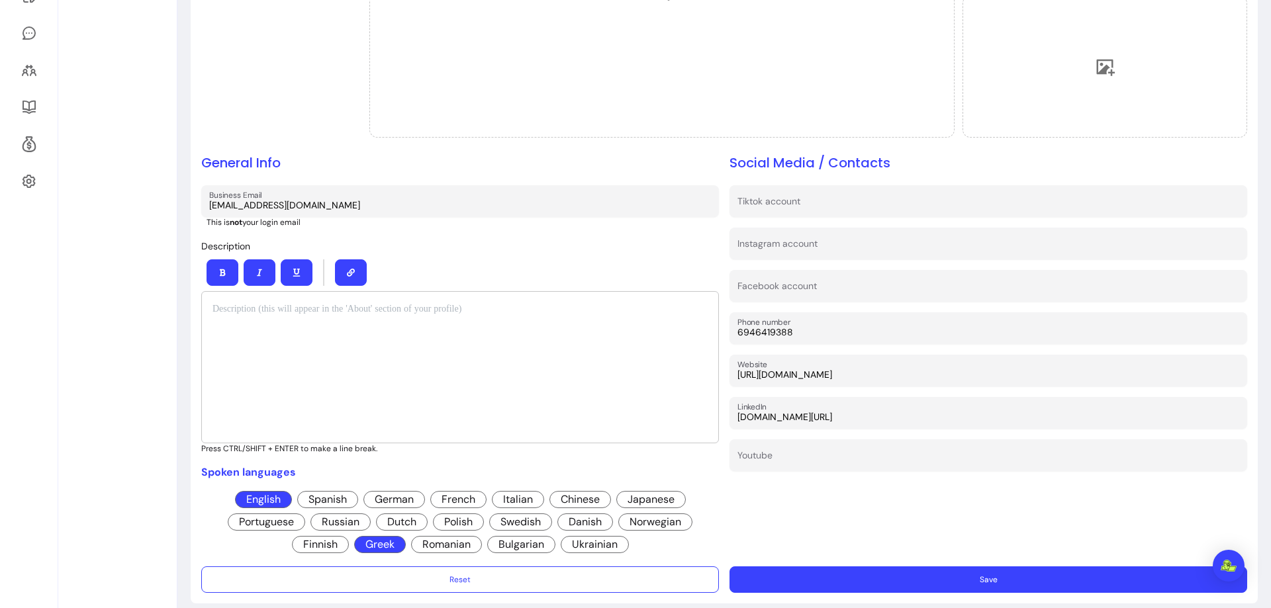
scroll to position [312, 0]
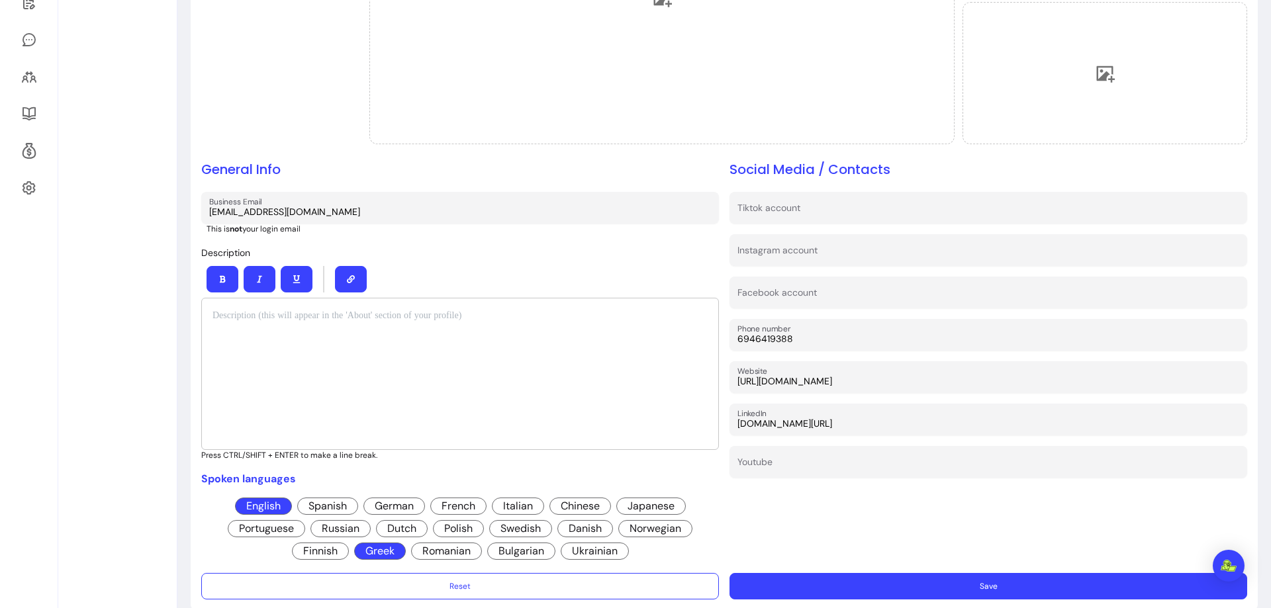
click at [986, 591] on button "Save" at bounding box center [988, 586] width 518 height 26
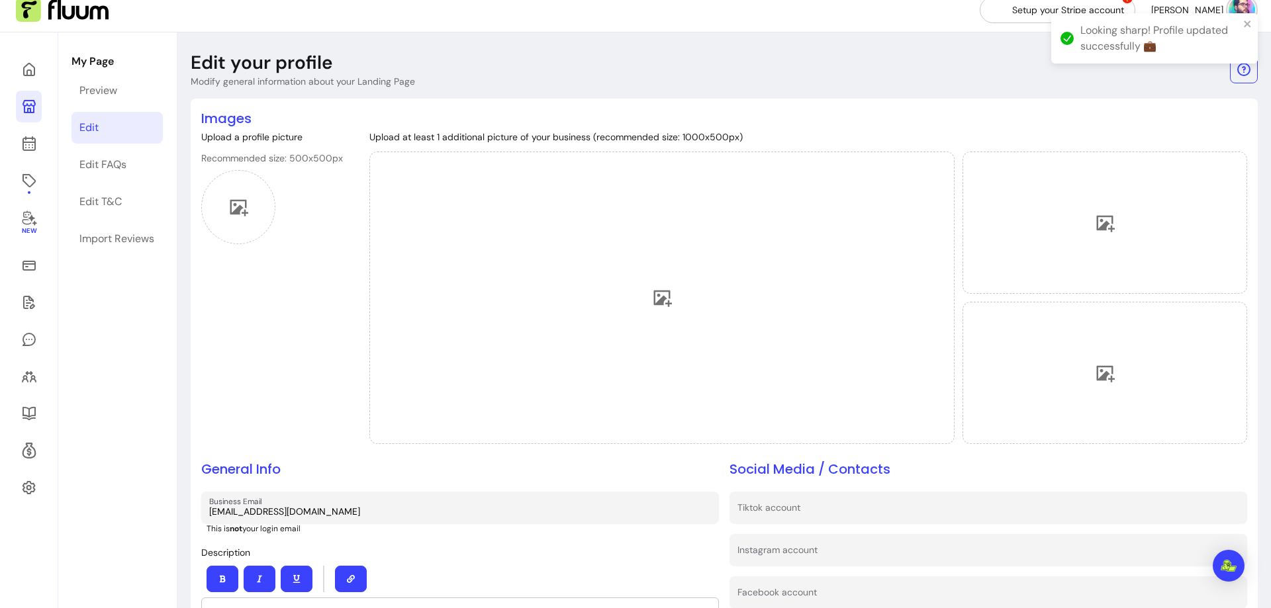
scroll to position [0, 0]
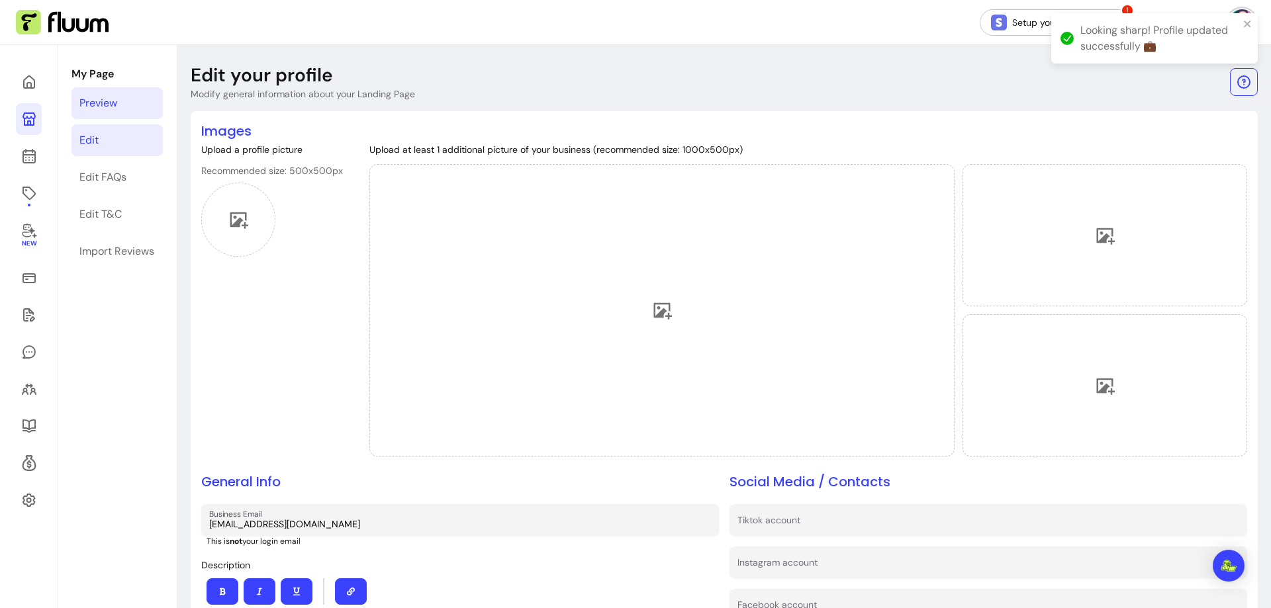
click at [130, 111] on link "Preview" at bounding box center [116, 103] width 91 height 32
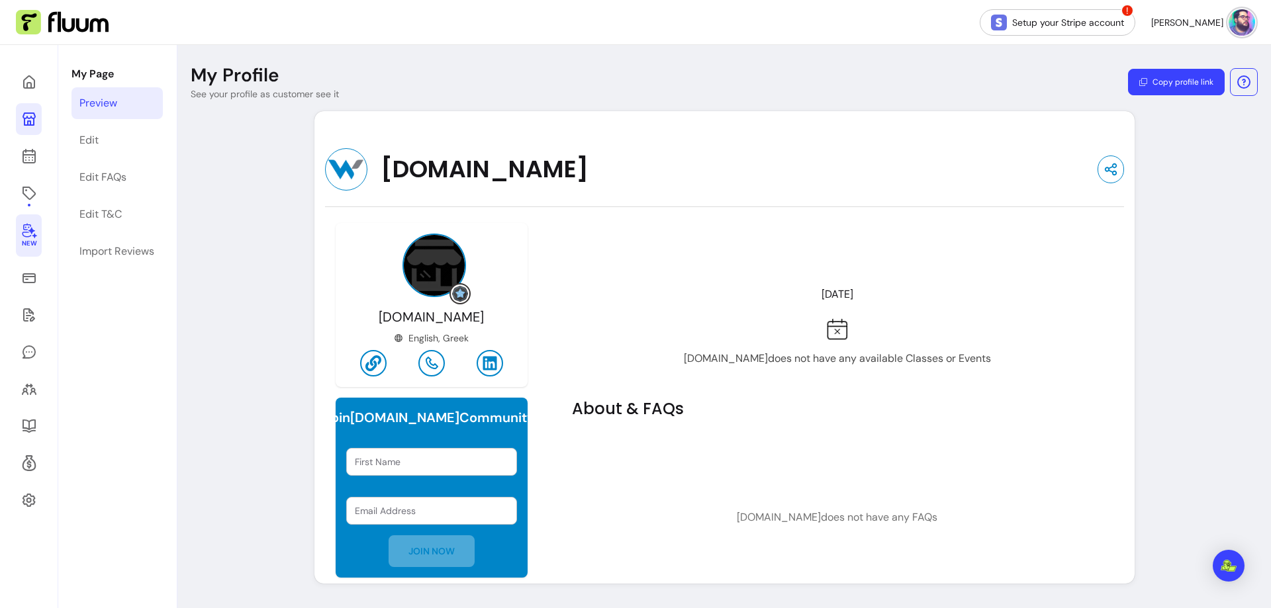
click at [31, 232] on icon at bounding box center [29, 231] width 15 height 15
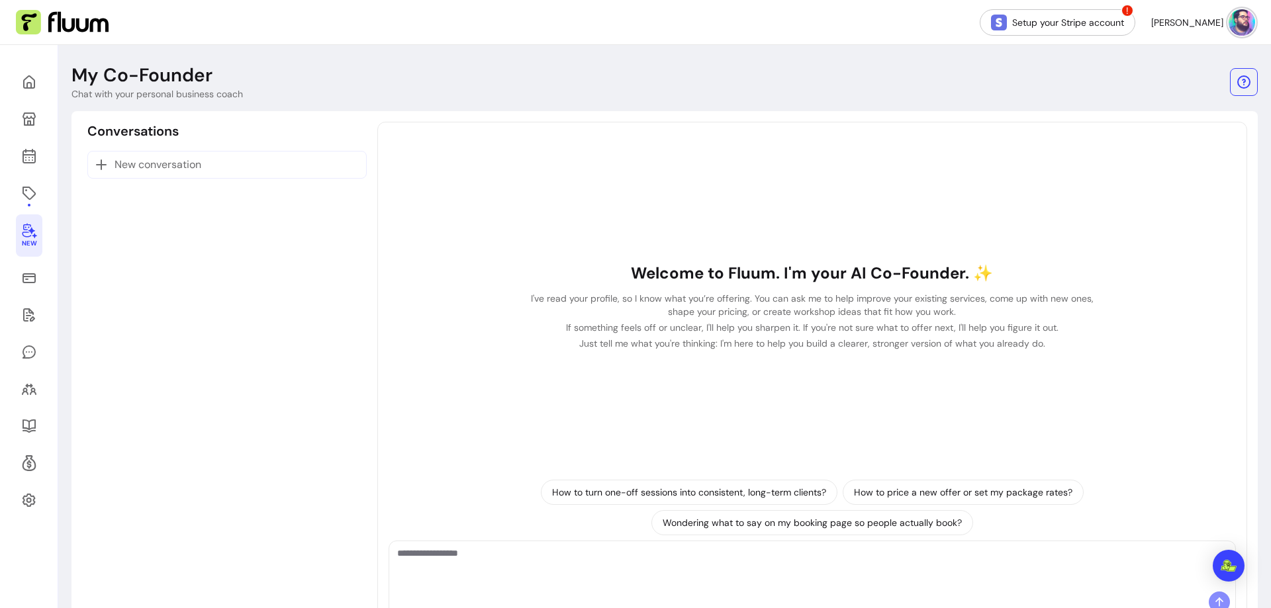
click at [127, 231] on div "Conversations New conversation" at bounding box center [227, 376] width 290 height 508
